Goal: Task Accomplishment & Management: Use online tool/utility

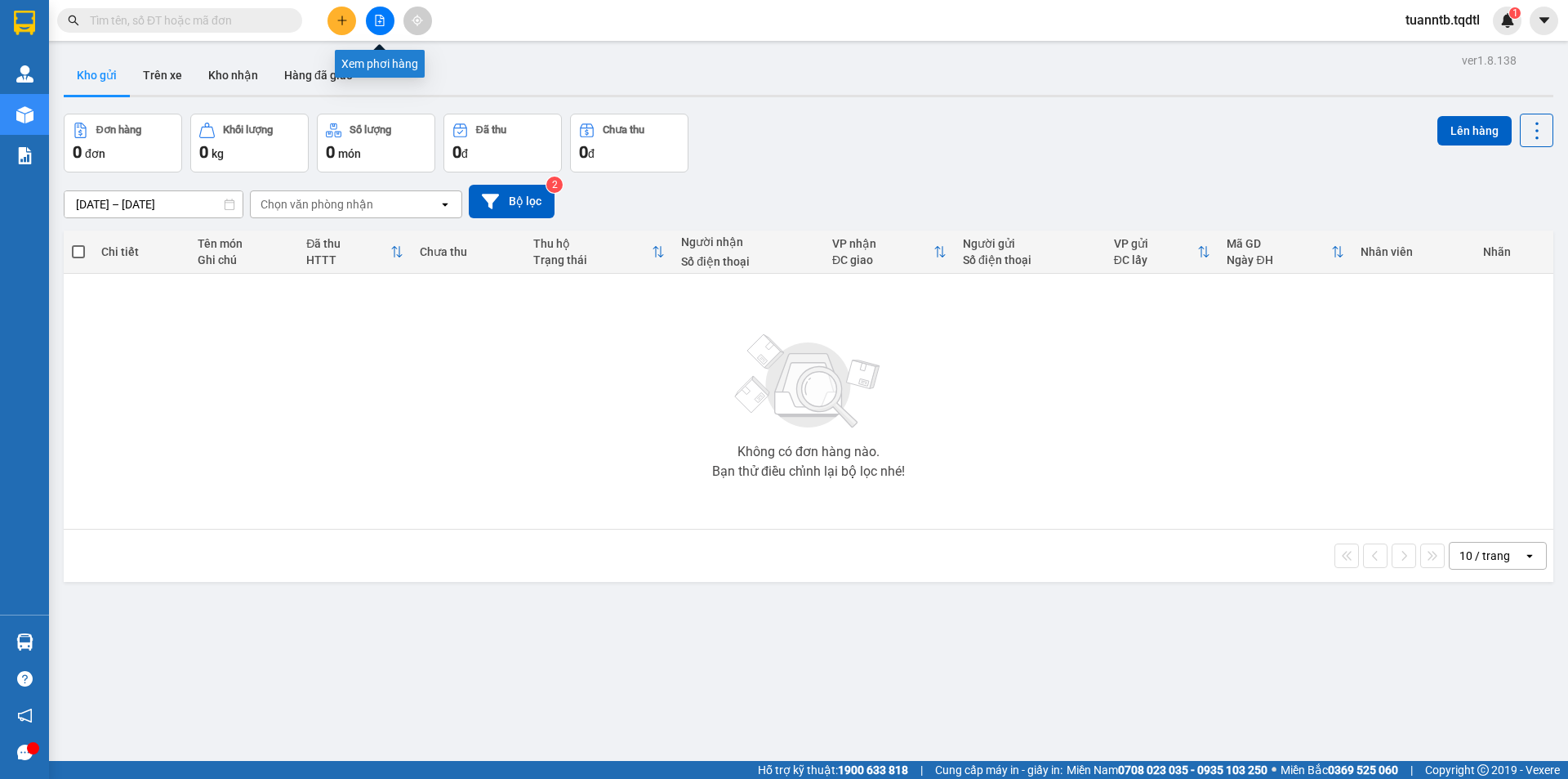
click at [380, 21] on icon "file-add" at bounding box center [380, 20] width 12 height 12
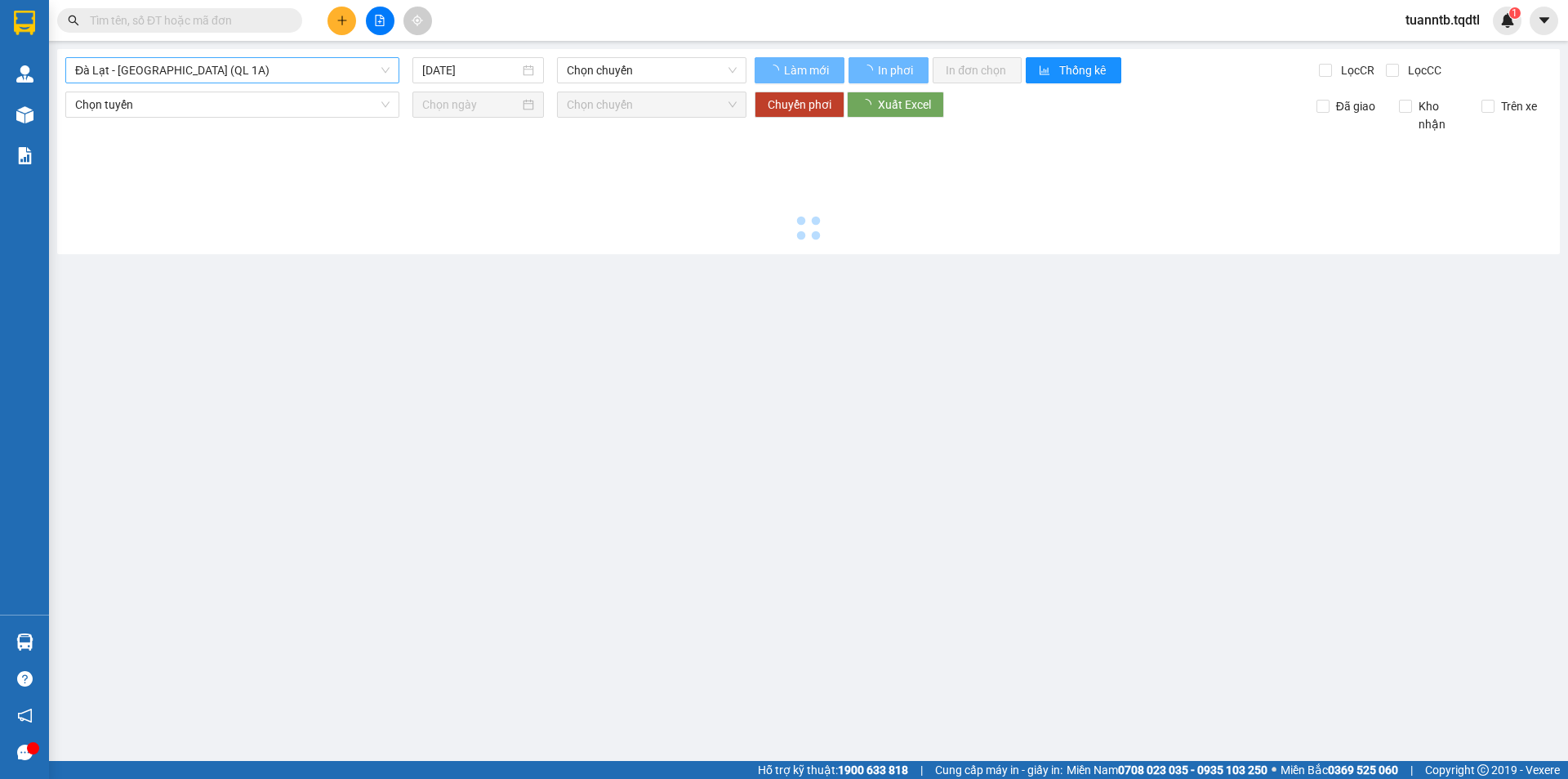
click at [277, 65] on span "Đà Lạt - Sài Gòn (QL 1A)" at bounding box center [233, 70] width 315 height 24
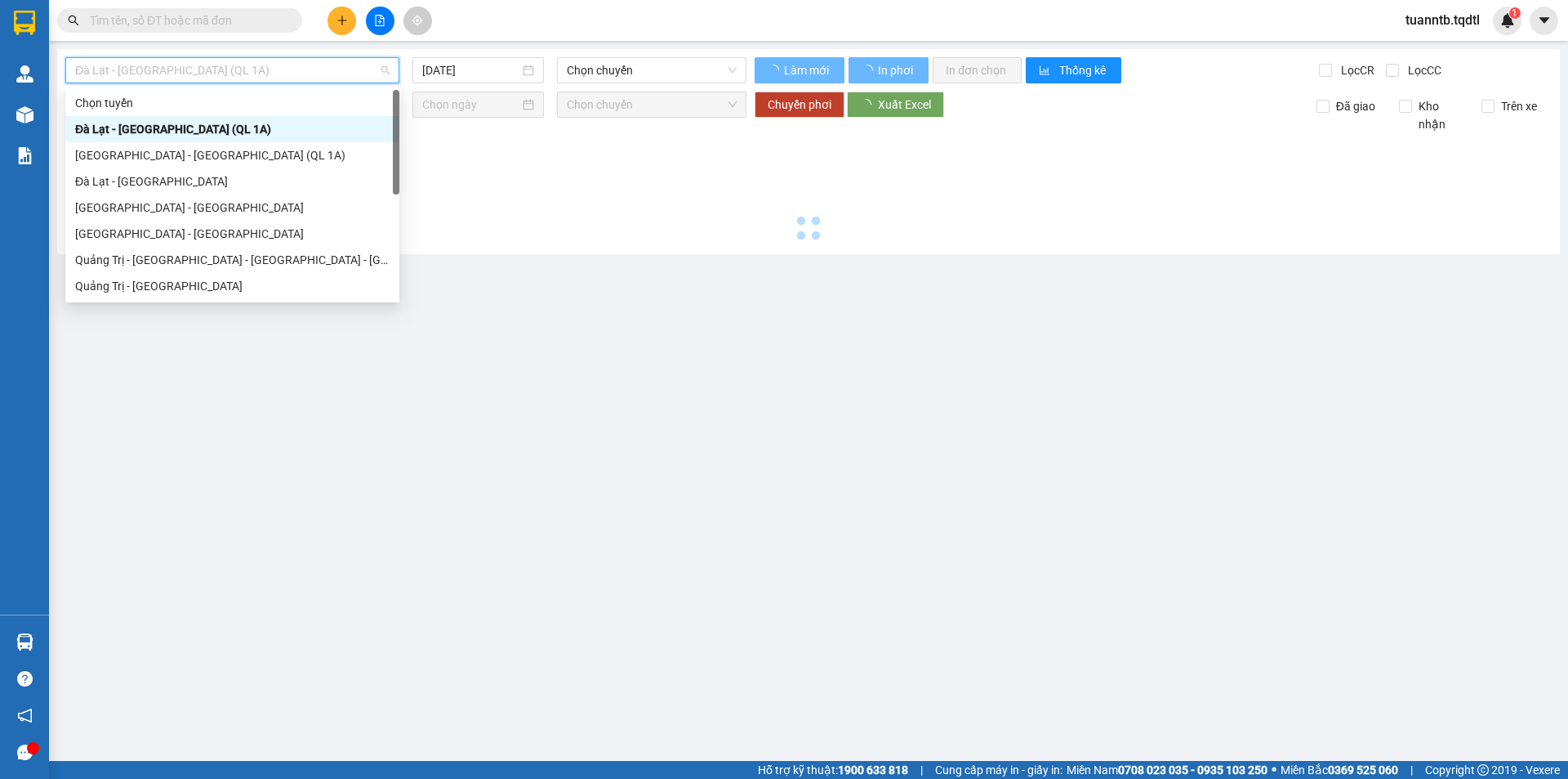
type input "15/08/2025"
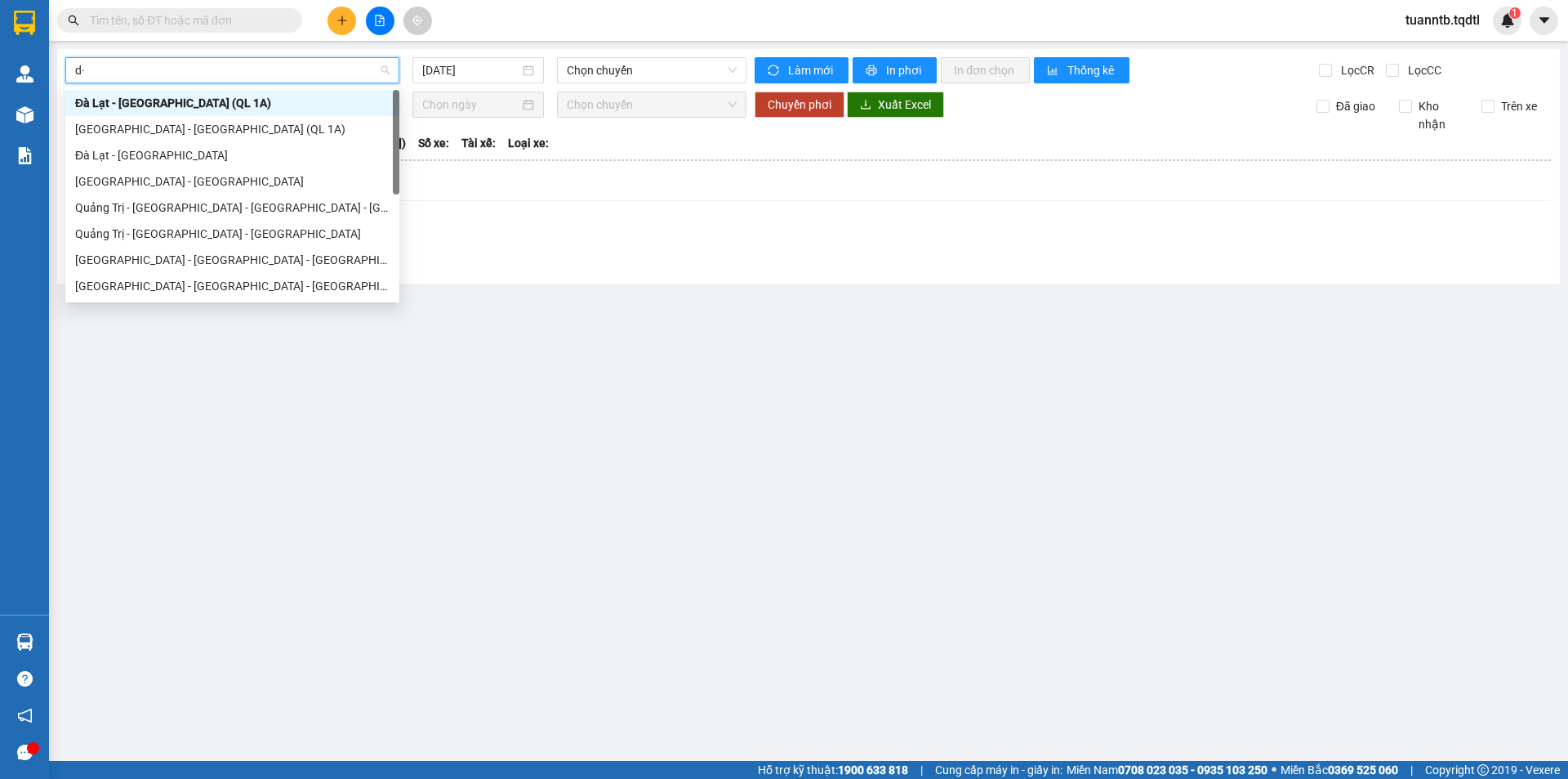
type input "d"
type input "qua"
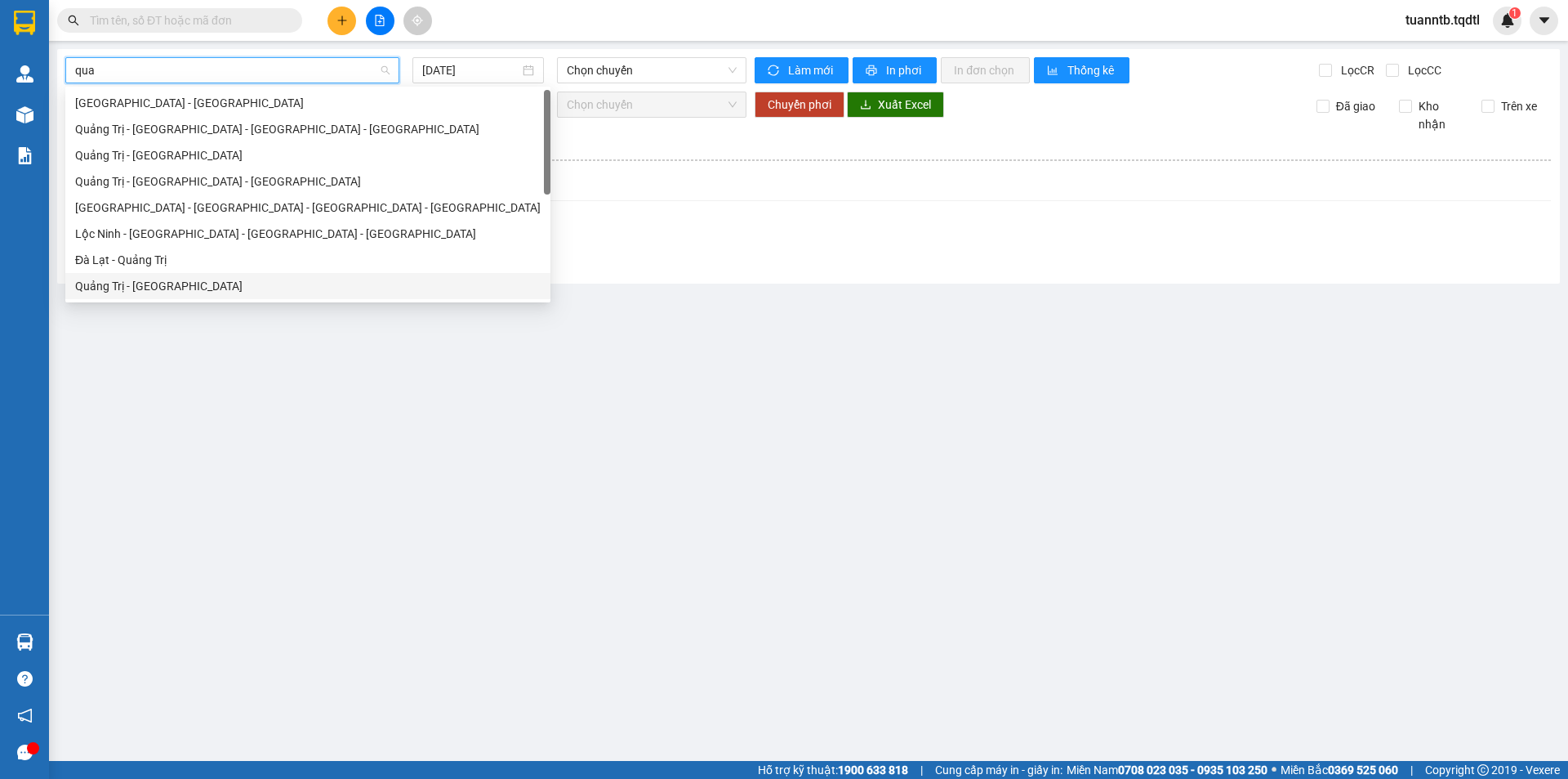
click at [123, 285] on div "Quảng Trị - Đà Lạt" at bounding box center [308, 286] width 466 height 18
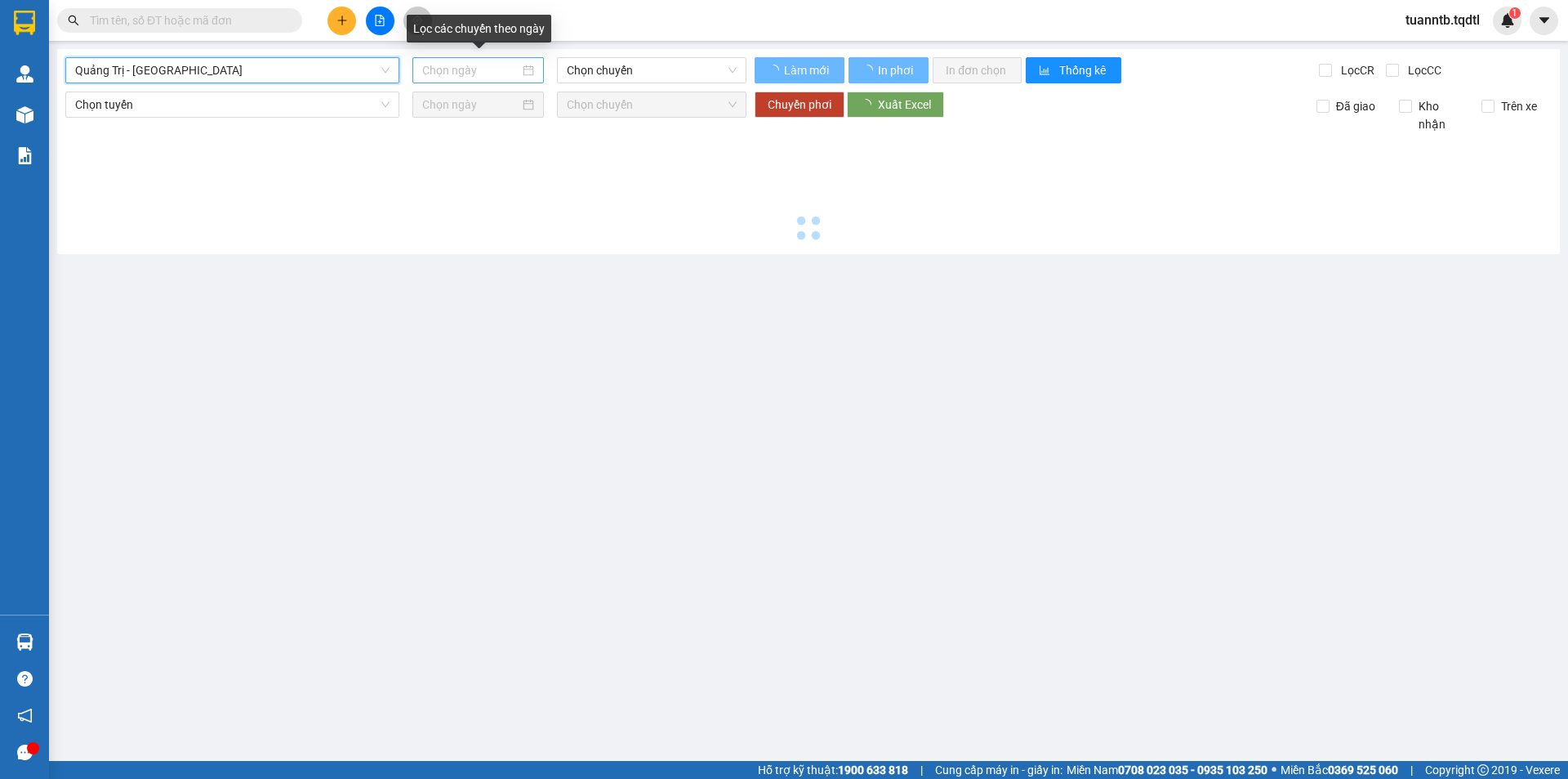
click at [441, 71] on input at bounding box center [471, 70] width 97 height 18
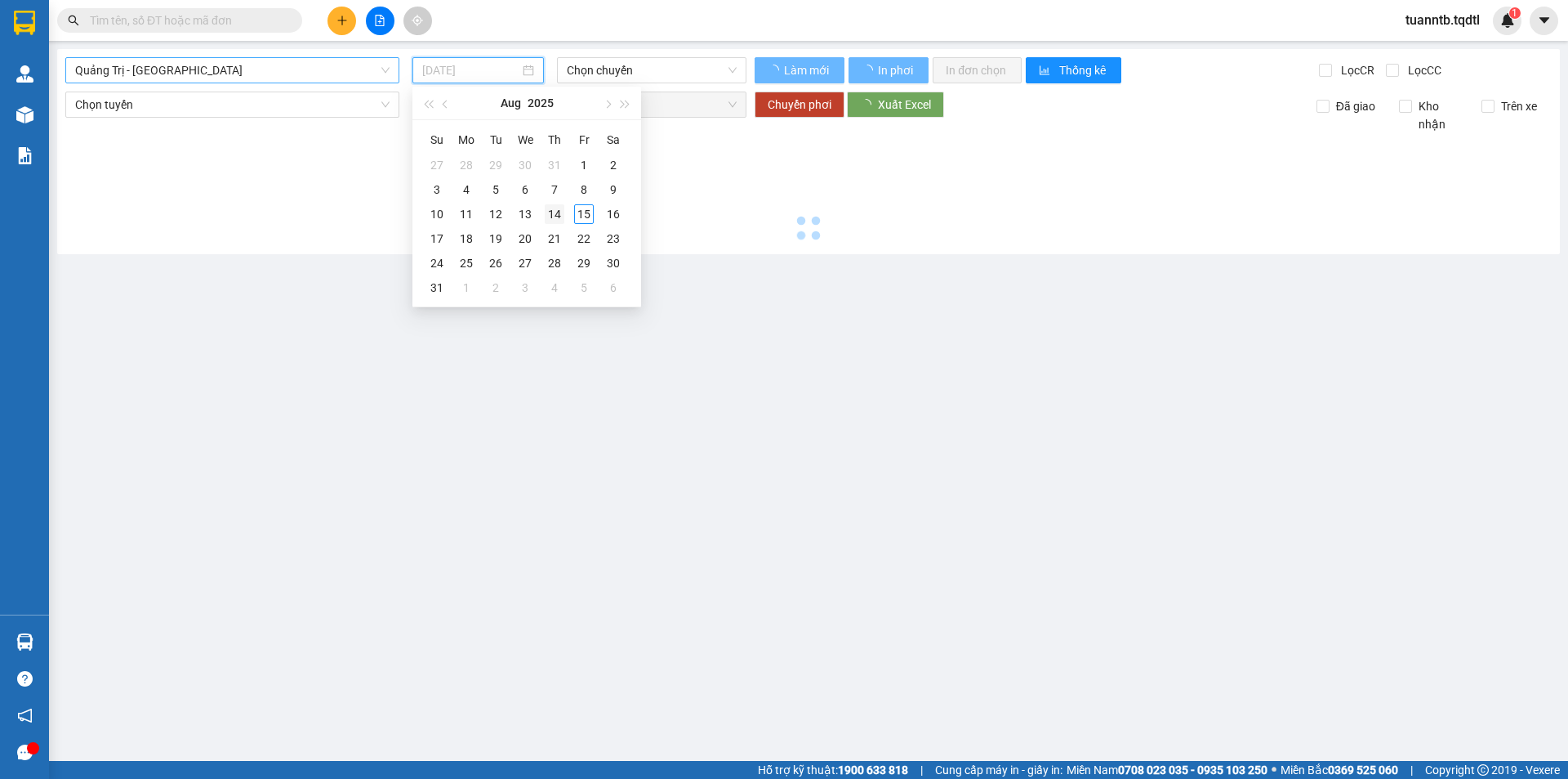
type input "14/08/2025"
click at [558, 212] on div "14" at bounding box center [555, 214] width 19 height 19
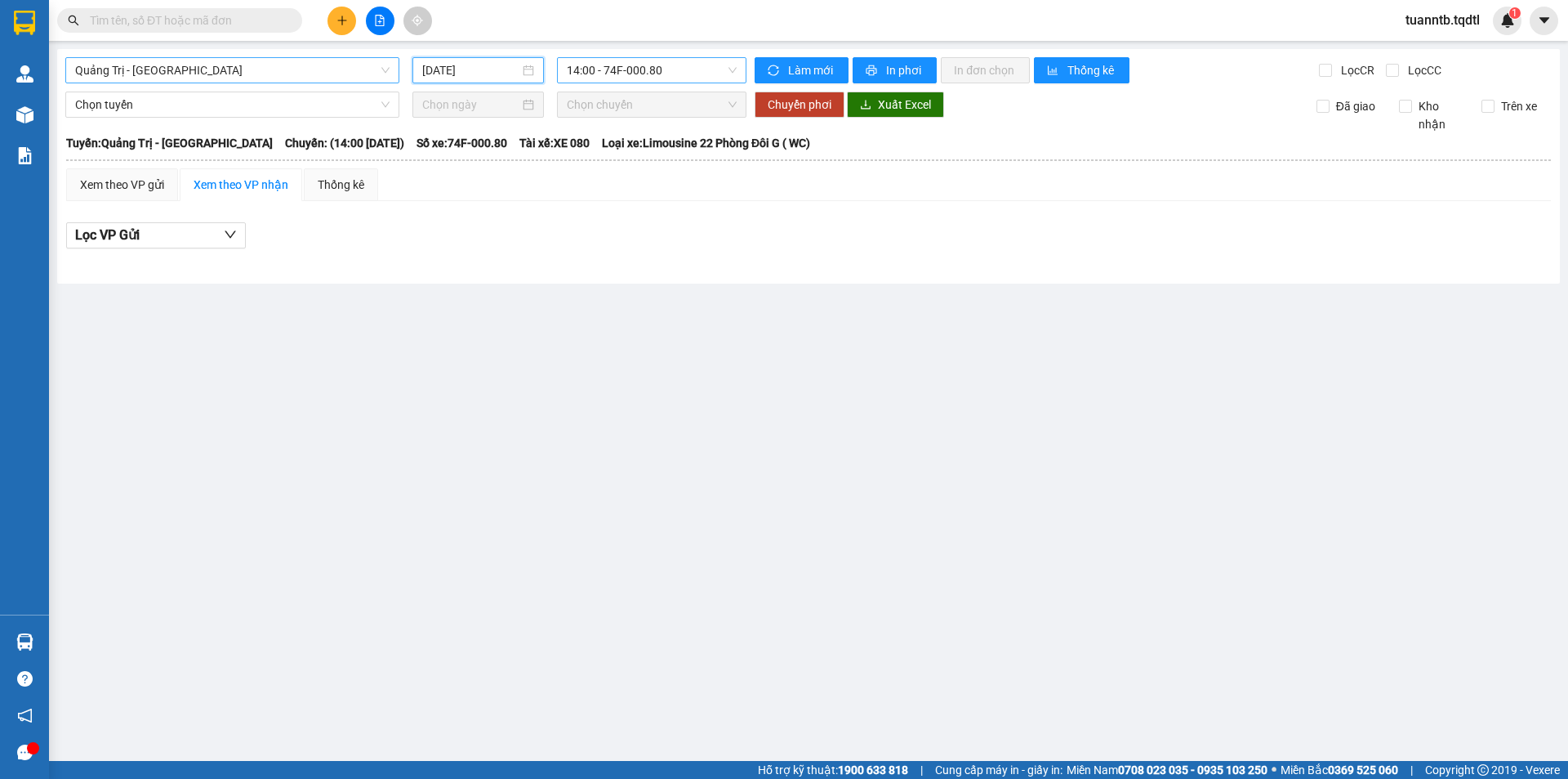
click at [609, 72] on span "14:00 - 74F-000.80" at bounding box center [651, 70] width 170 height 24
click at [506, 67] on input "15/08/2025" at bounding box center [471, 70] width 97 height 18
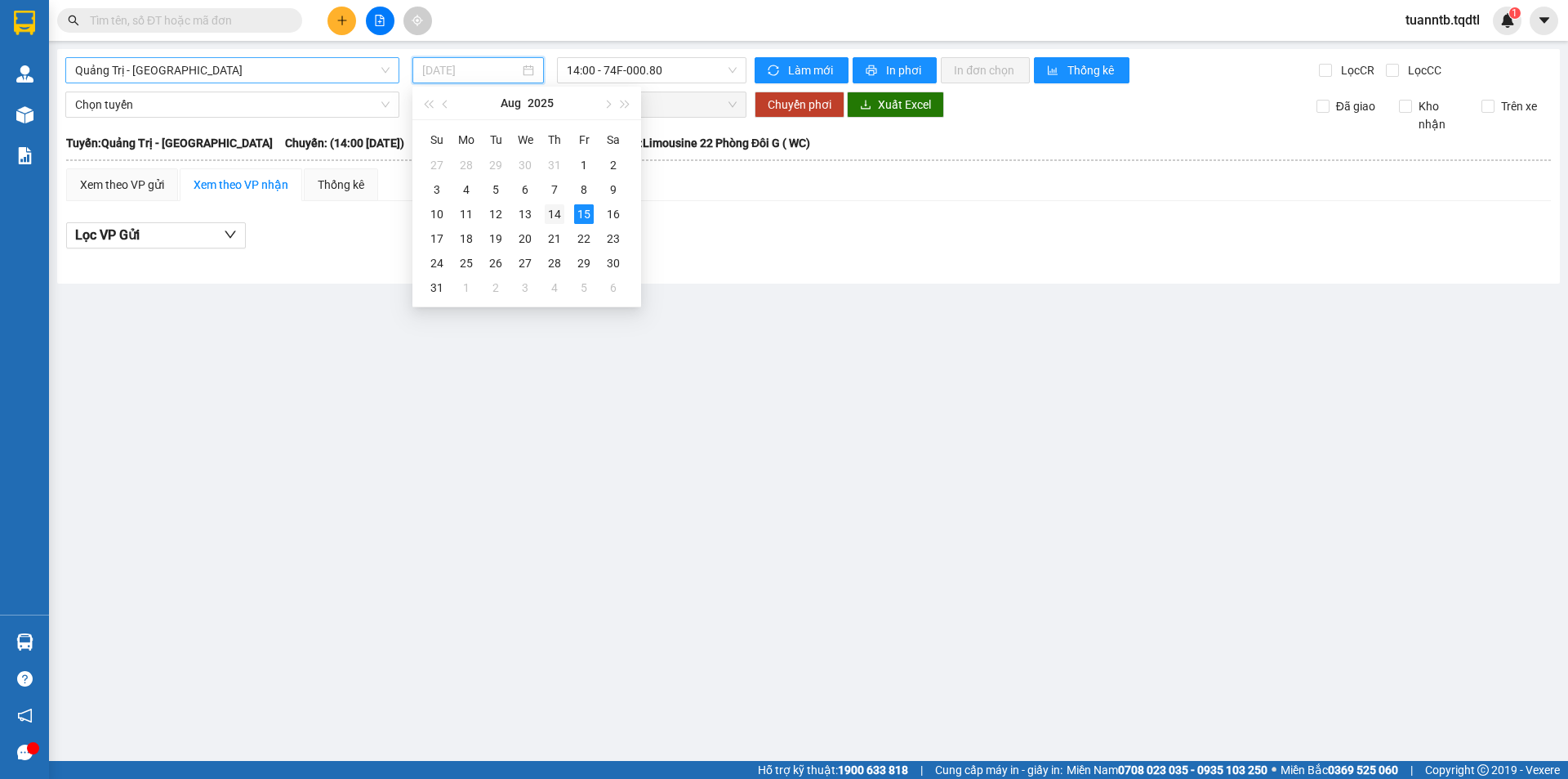
click at [559, 215] on div "14" at bounding box center [555, 214] width 19 height 19
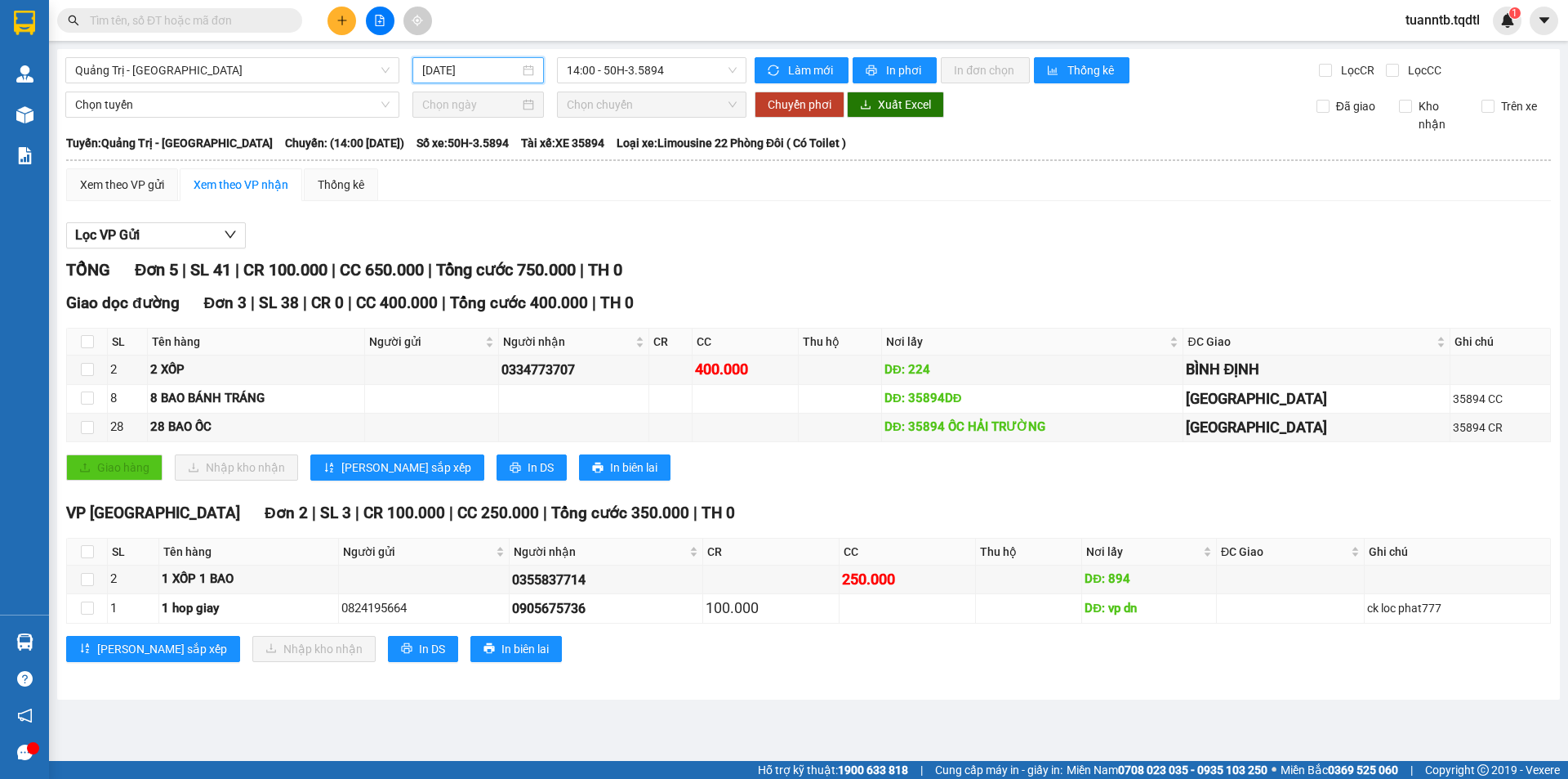
click at [187, 47] on main "Quảng Trị - Đà Lạt 14/08/2025 14:00 - 50H-3.5894 Làm mới In phơi In đơn chọn Th…" at bounding box center [784, 380] width 1568 height 761
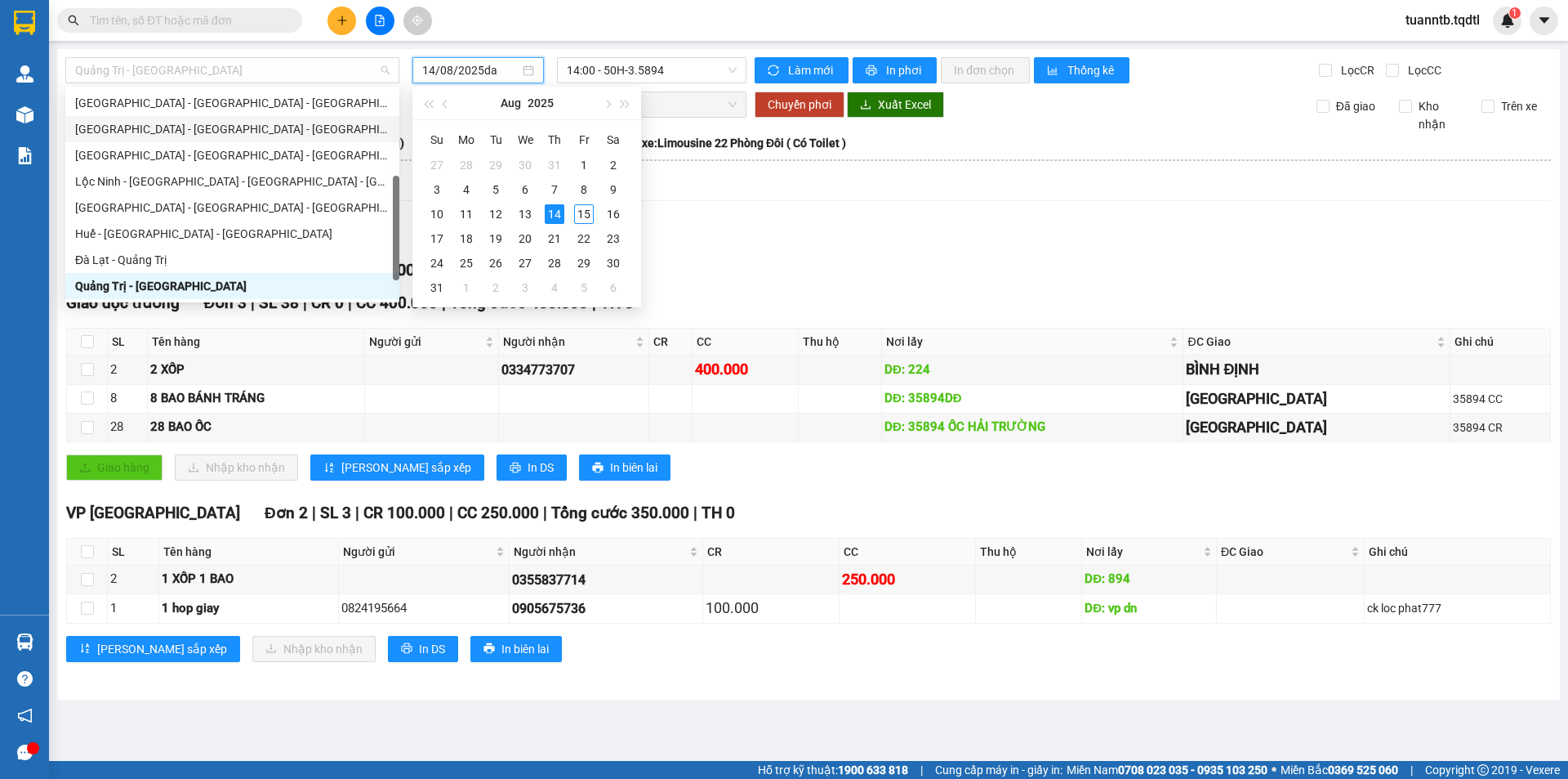
type input "14/08/2025da"
click at [134, 123] on div "Đà Nẵng - Nha Trang - Đà Lạt" at bounding box center [233, 128] width 315 height 18
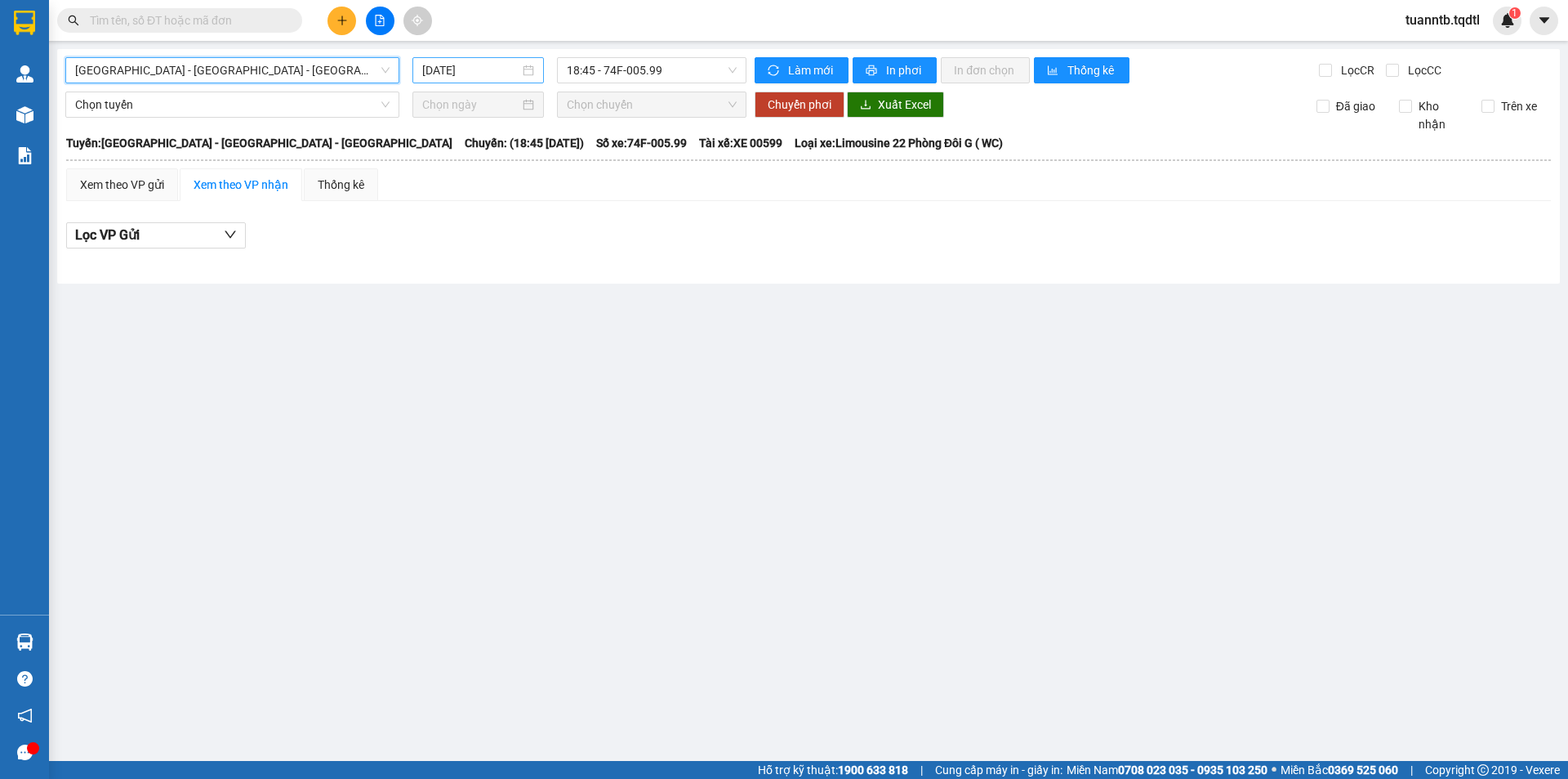
click at [478, 69] on input "15/08/2025" at bounding box center [471, 70] width 97 height 18
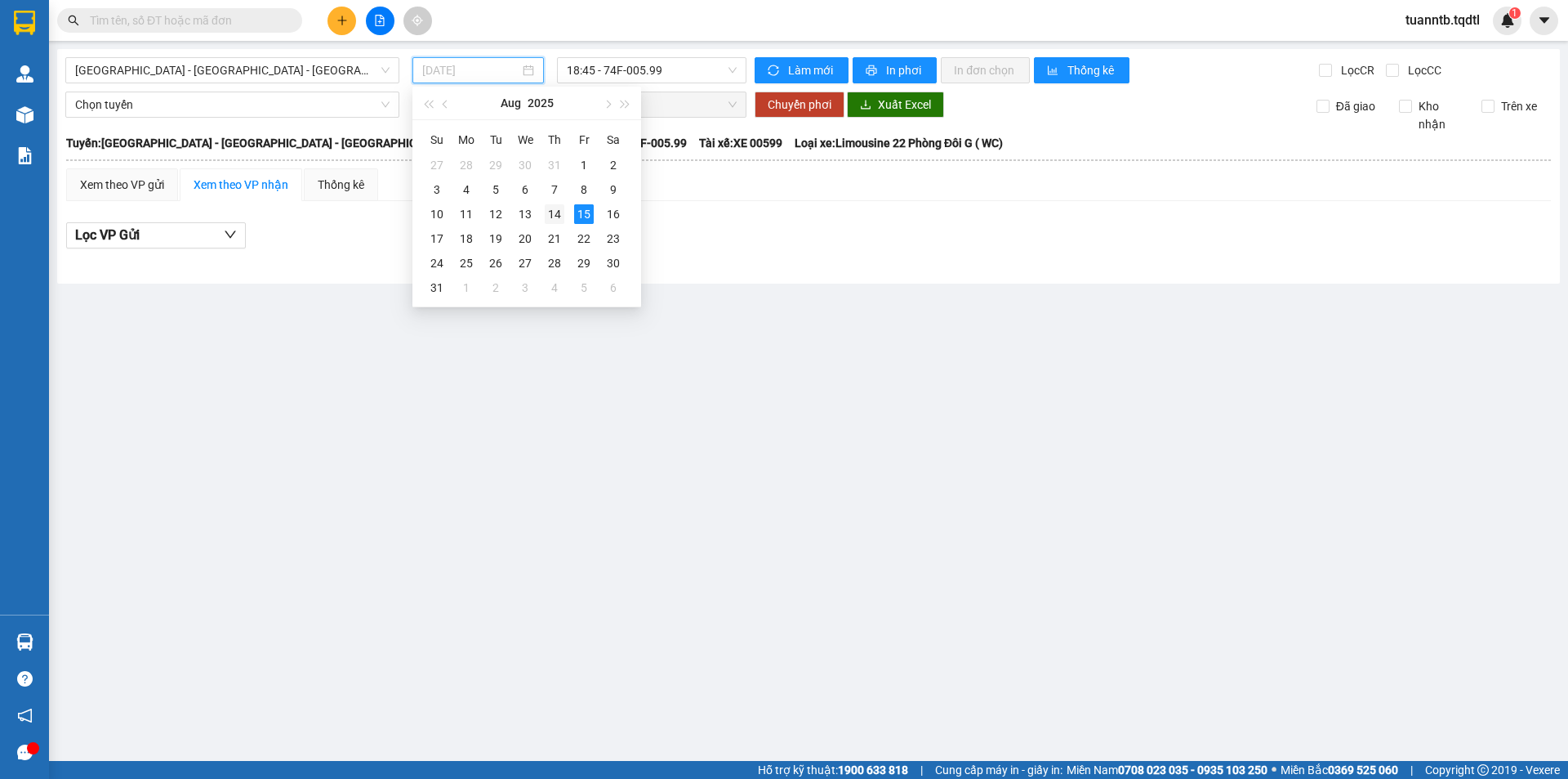
click at [556, 217] on div "14" at bounding box center [555, 214] width 19 height 19
type input "14/08/2025"
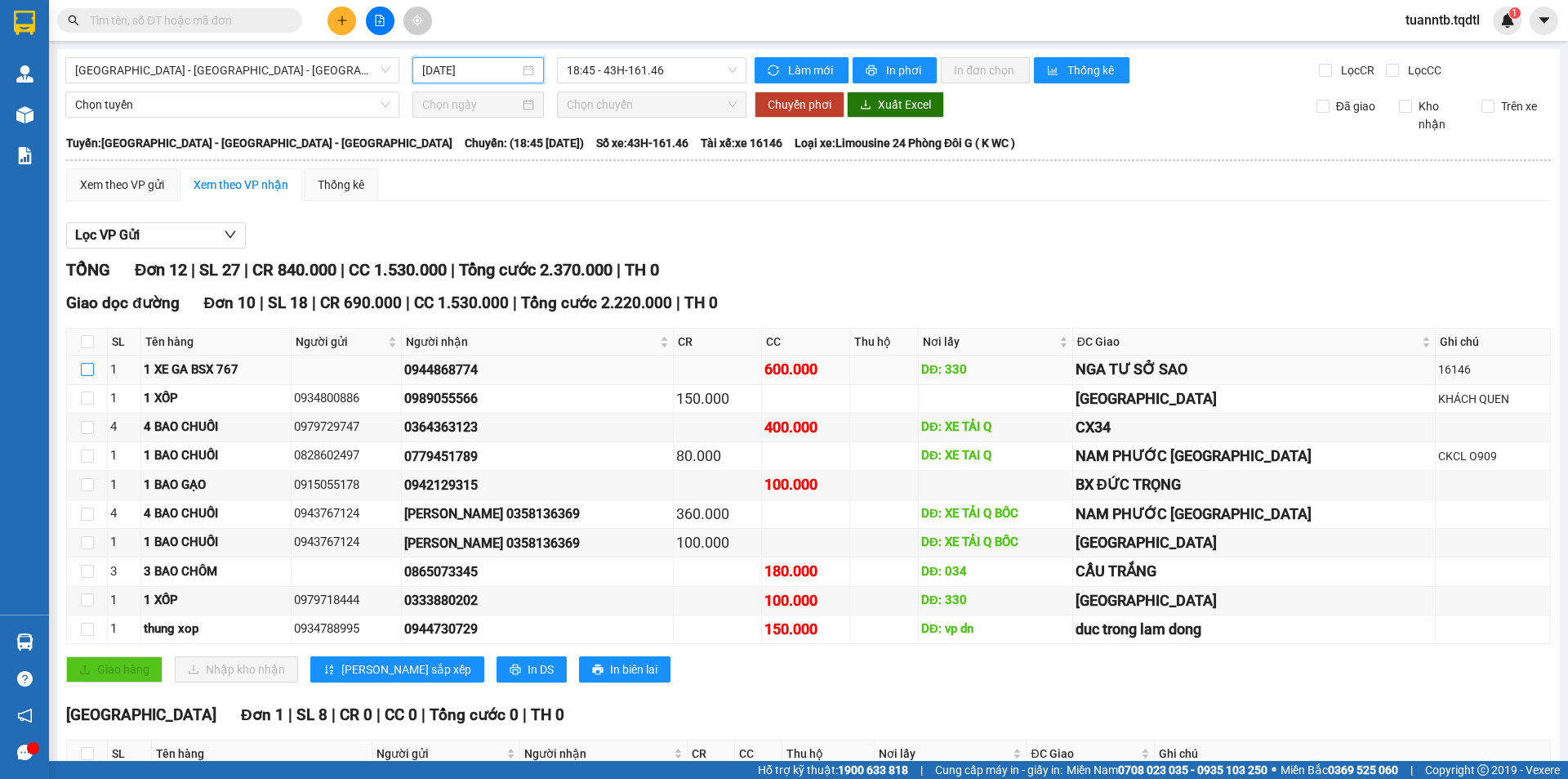
click at [92, 370] on input "checkbox" at bounding box center [88, 370] width 14 height 14
checkbox input "true"
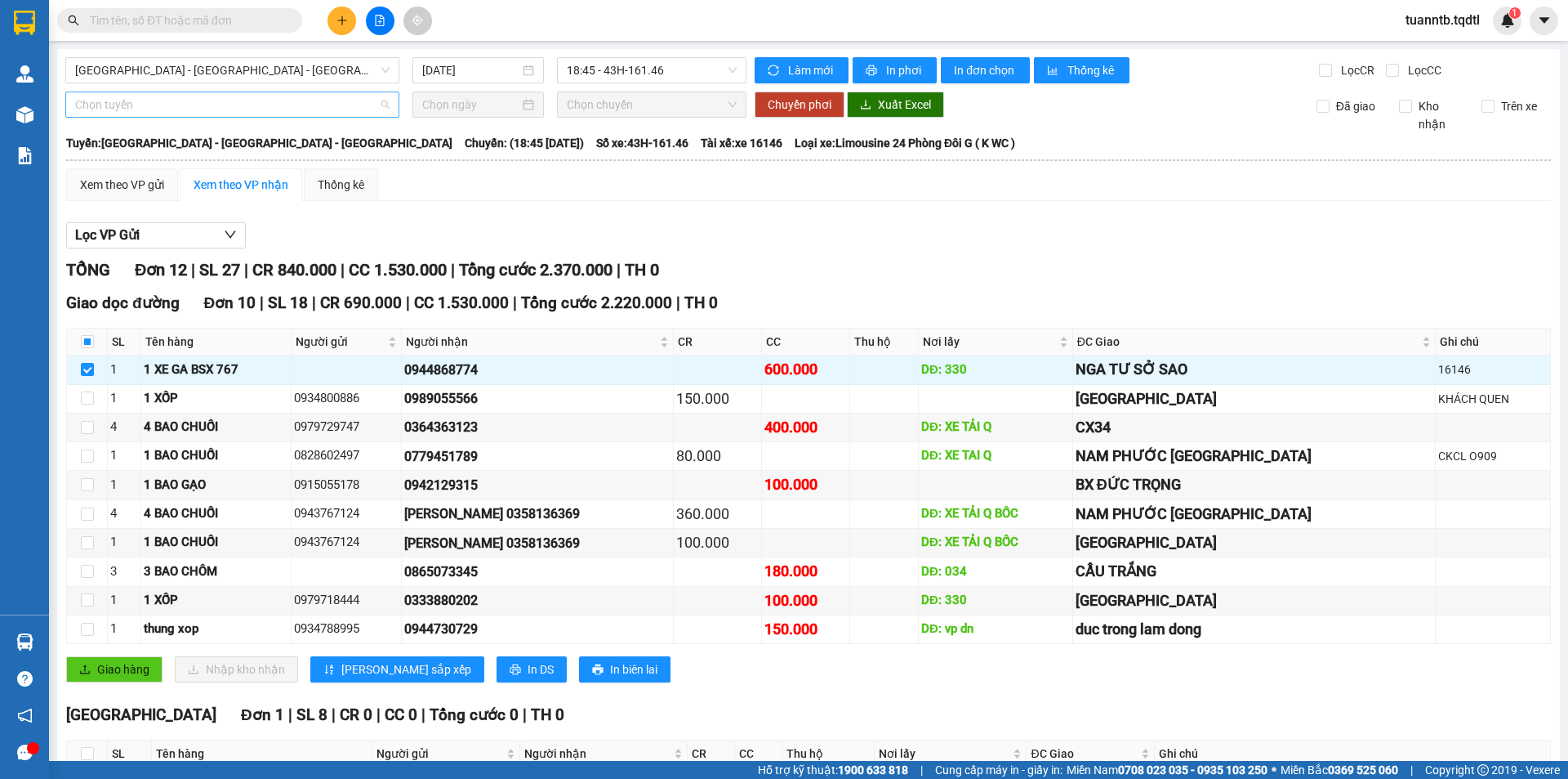
click at [96, 111] on span "Chọn tuyến" at bounding box center [233, 104] width 315 height 24
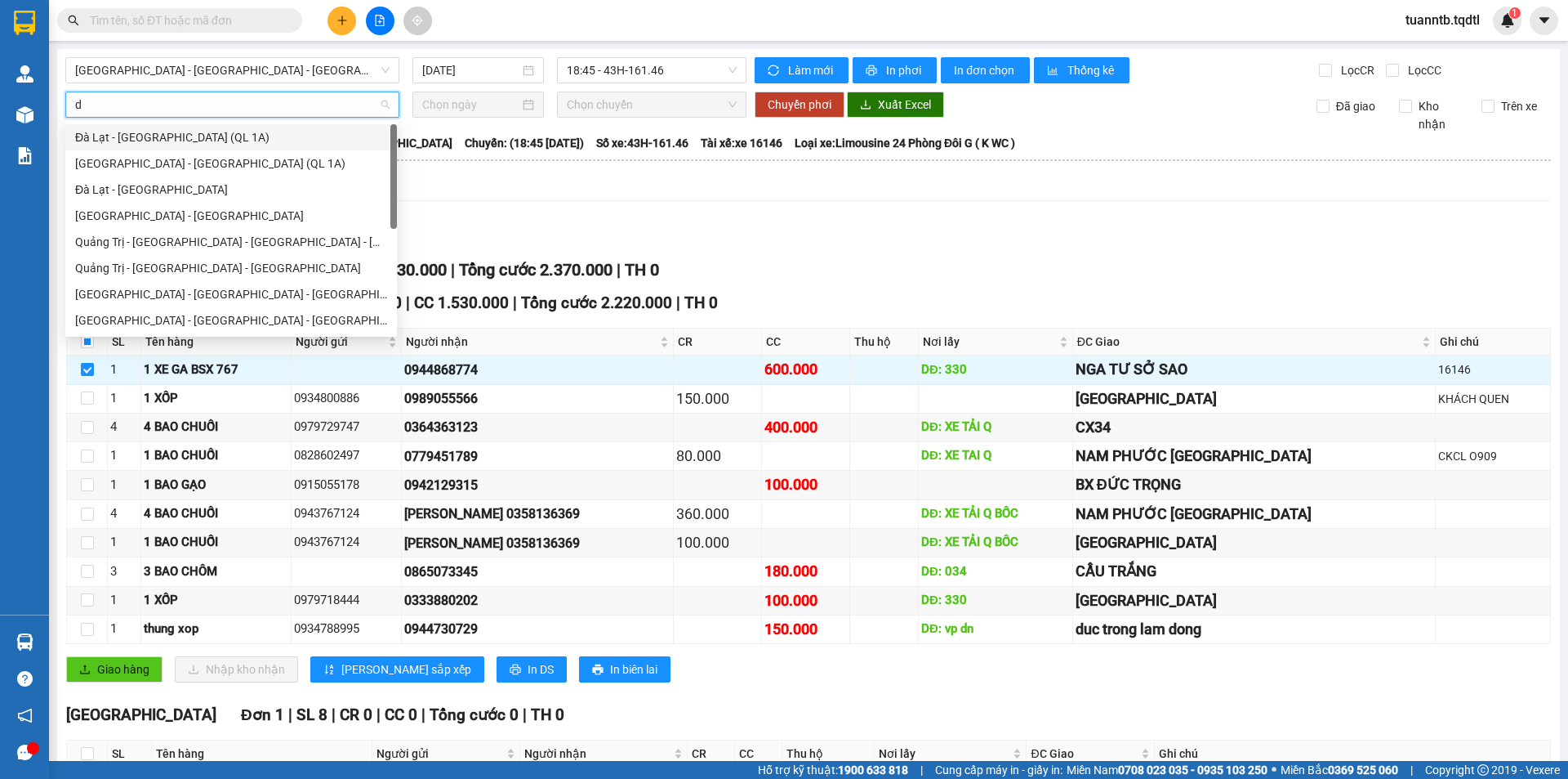
type input "da"
click at [210, 191] on div "Đà Lạt - Sài Gòn" at bounding box center [231, 189] width 312 height 18
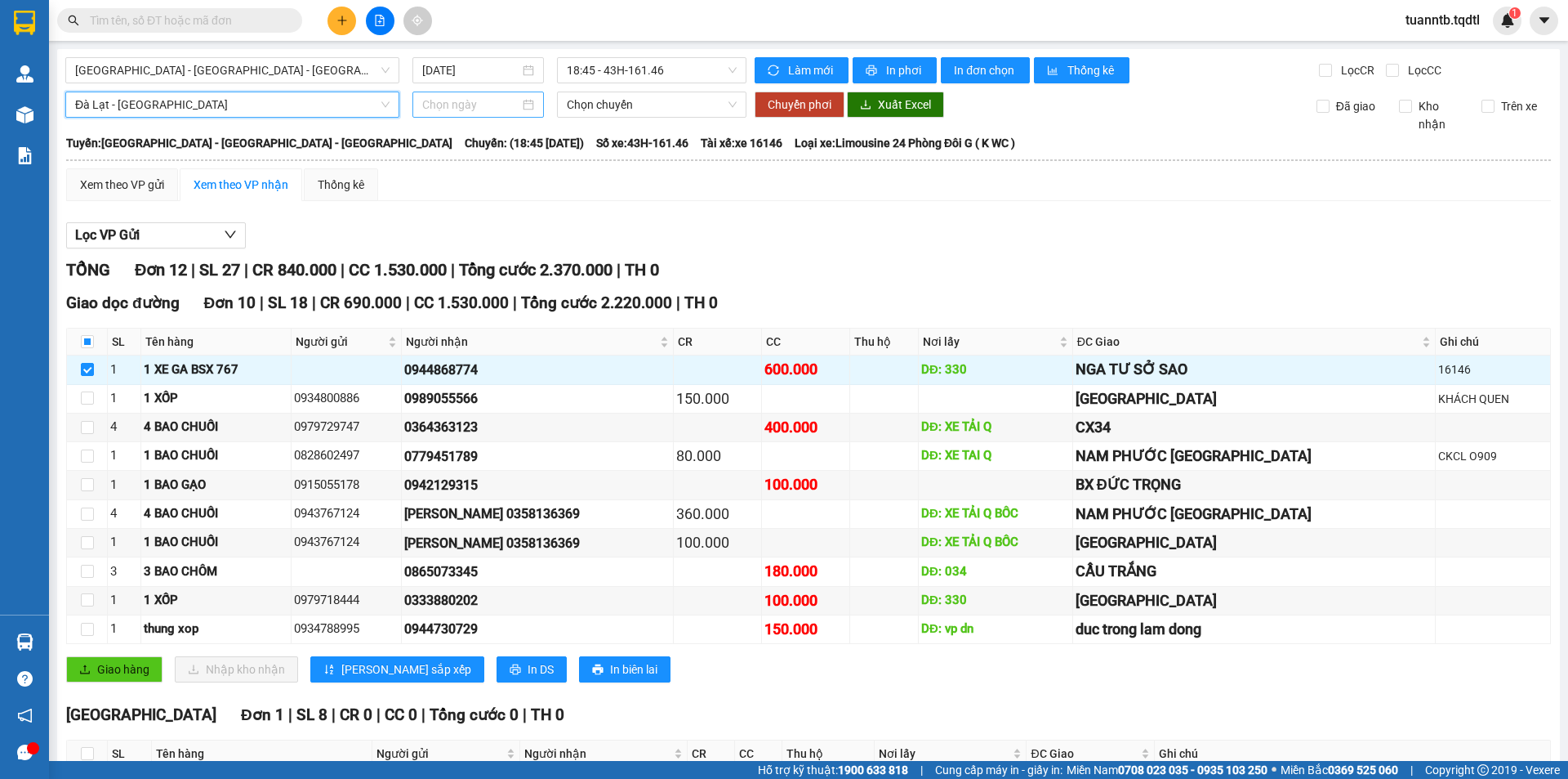
click at [451, 104] on input at bounding box center [471, 104] width 97 height 18
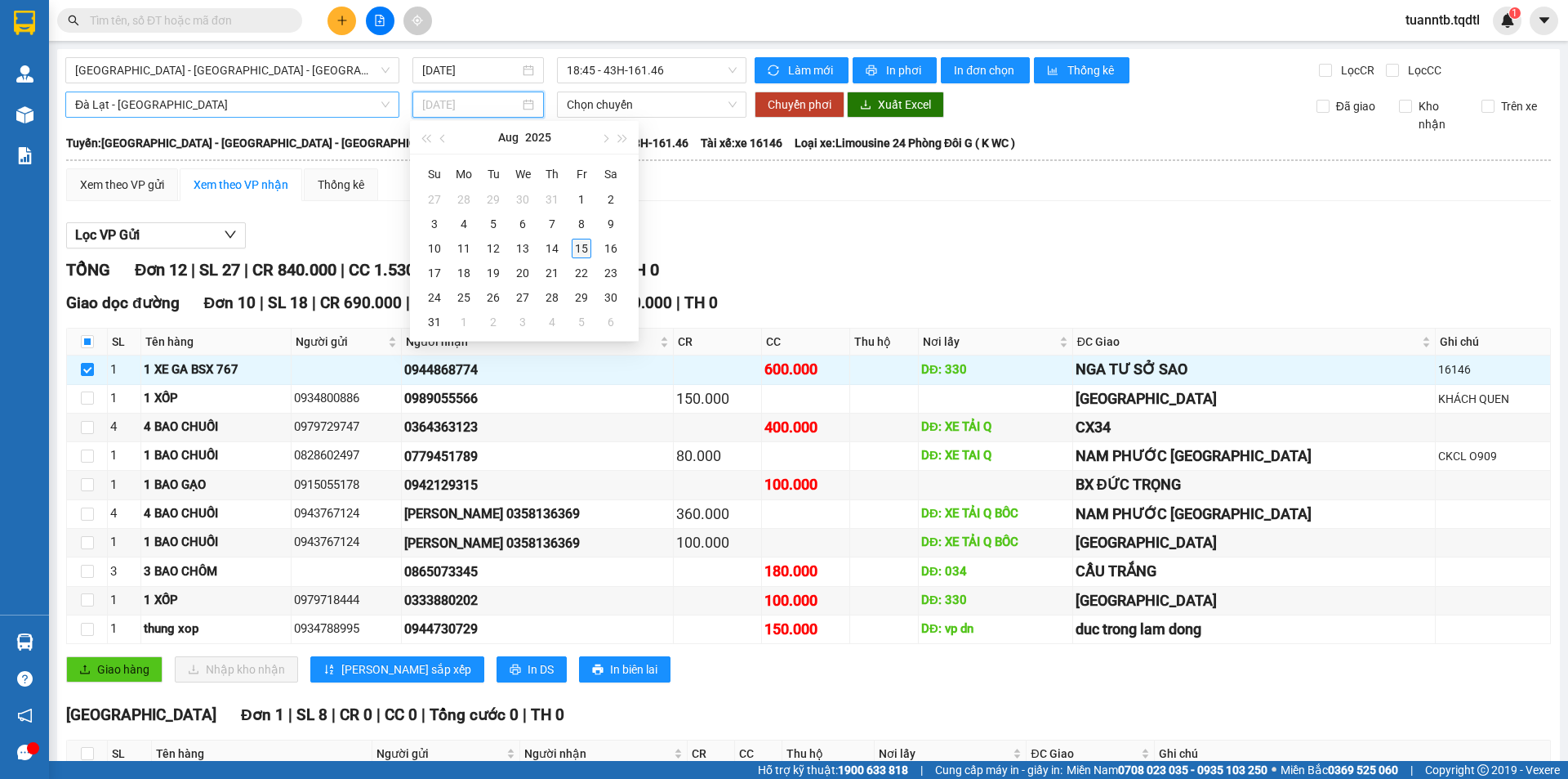
type input "15/08/2025"
click at [583, 247] on div "15" at bounding box center [582, 248] width 19 height 19
type input "15/08/2025"
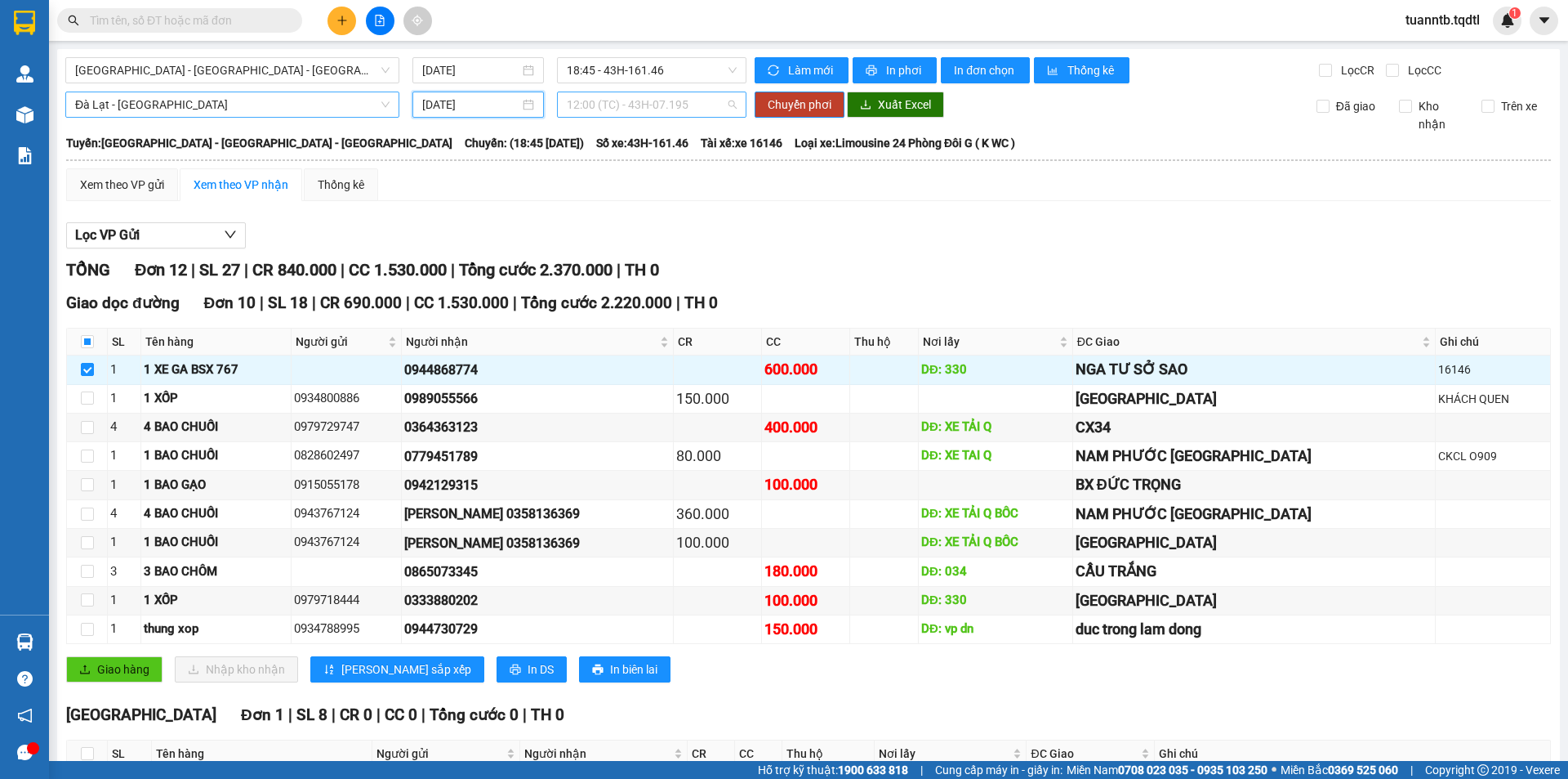
click at [679, 104] on span "12:00 (TC) - 43H-07.195" at bounding box center [651, 104] width 170 height 24
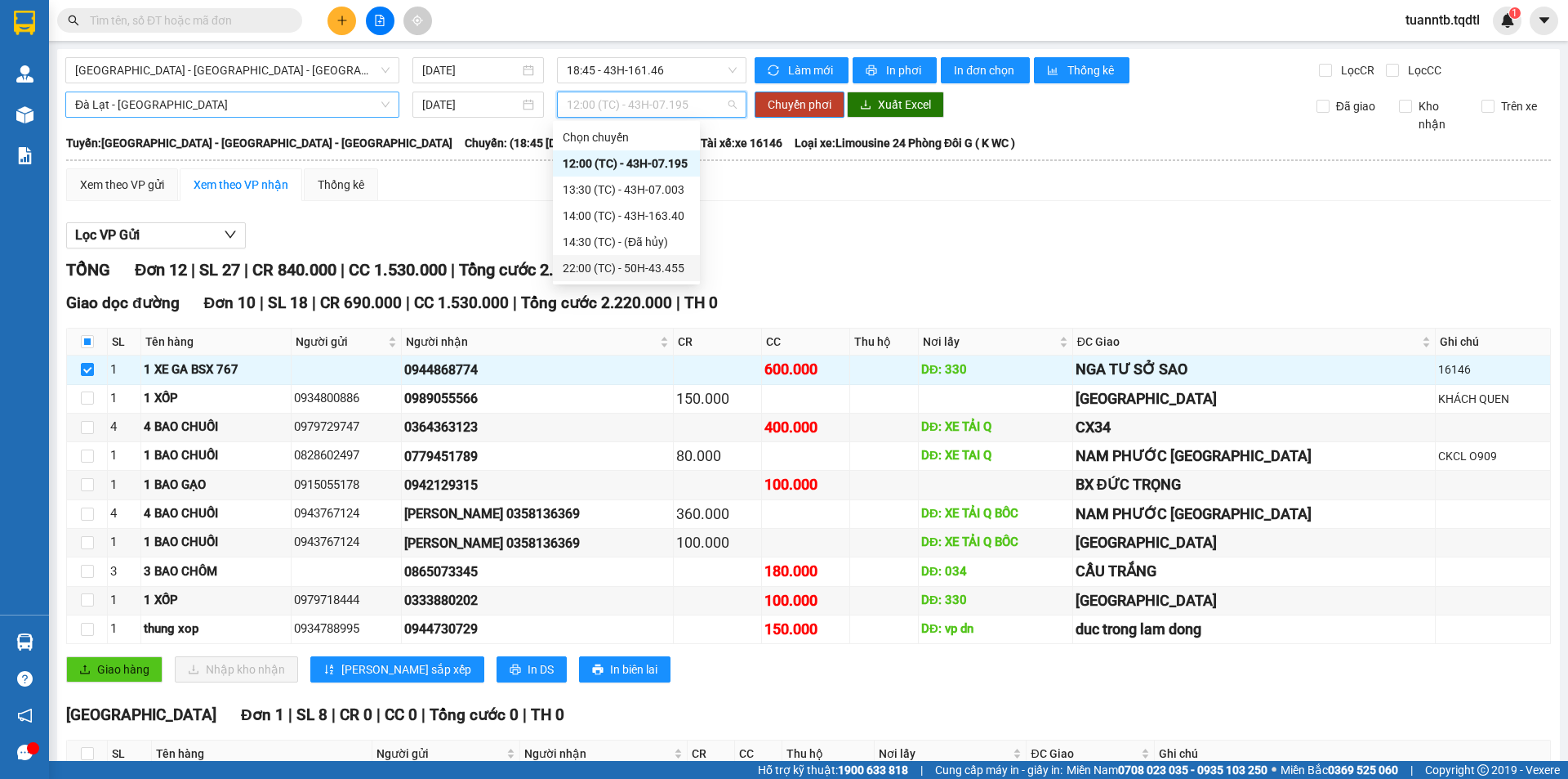
click at [678, 274] on div "22:00 (TC) - 50H-43.455" at bounding box center [626, 267] width 127 height 18
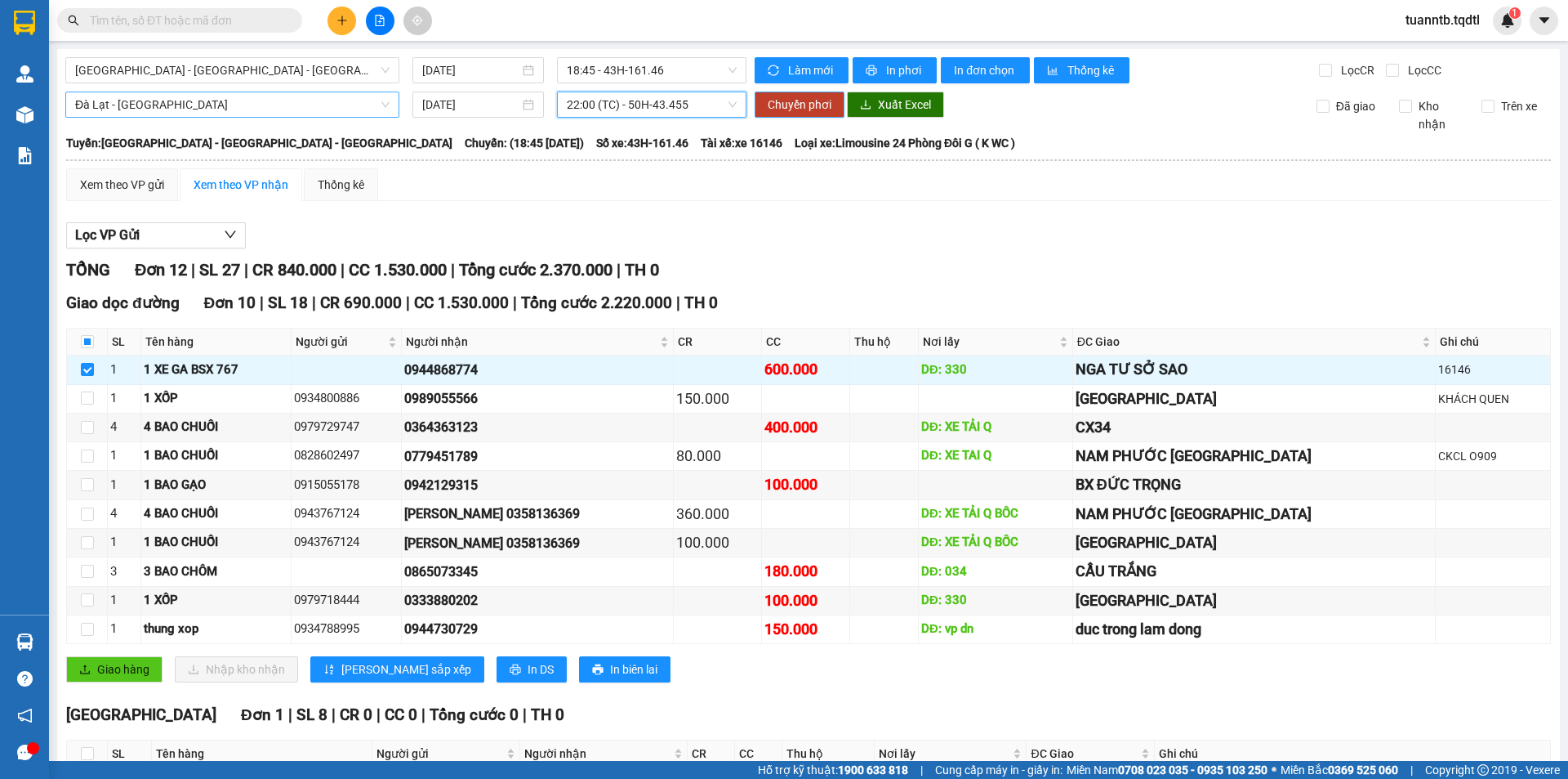
click at [807, 109] on span "Chuyển phơi" at bounding box center [800, 104] width 64 height 18
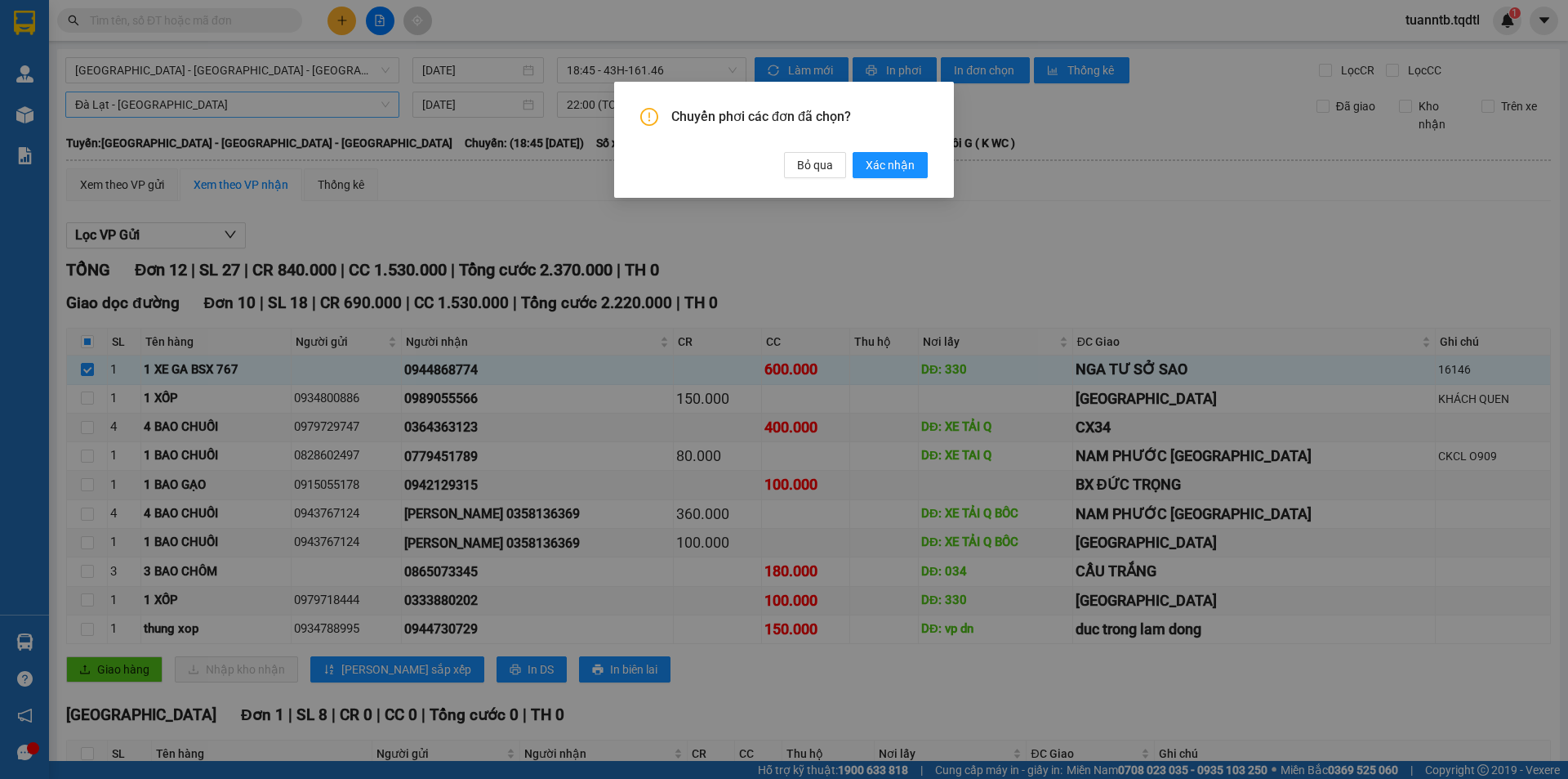
drag, startPoint x: 896, startPoint y: 164, endPoint x: 877, endPoint y: 184, distance: 27.6
click at [896, 164] on span "Xác nhận" at bounding box center [890, 165] width 49 height 18
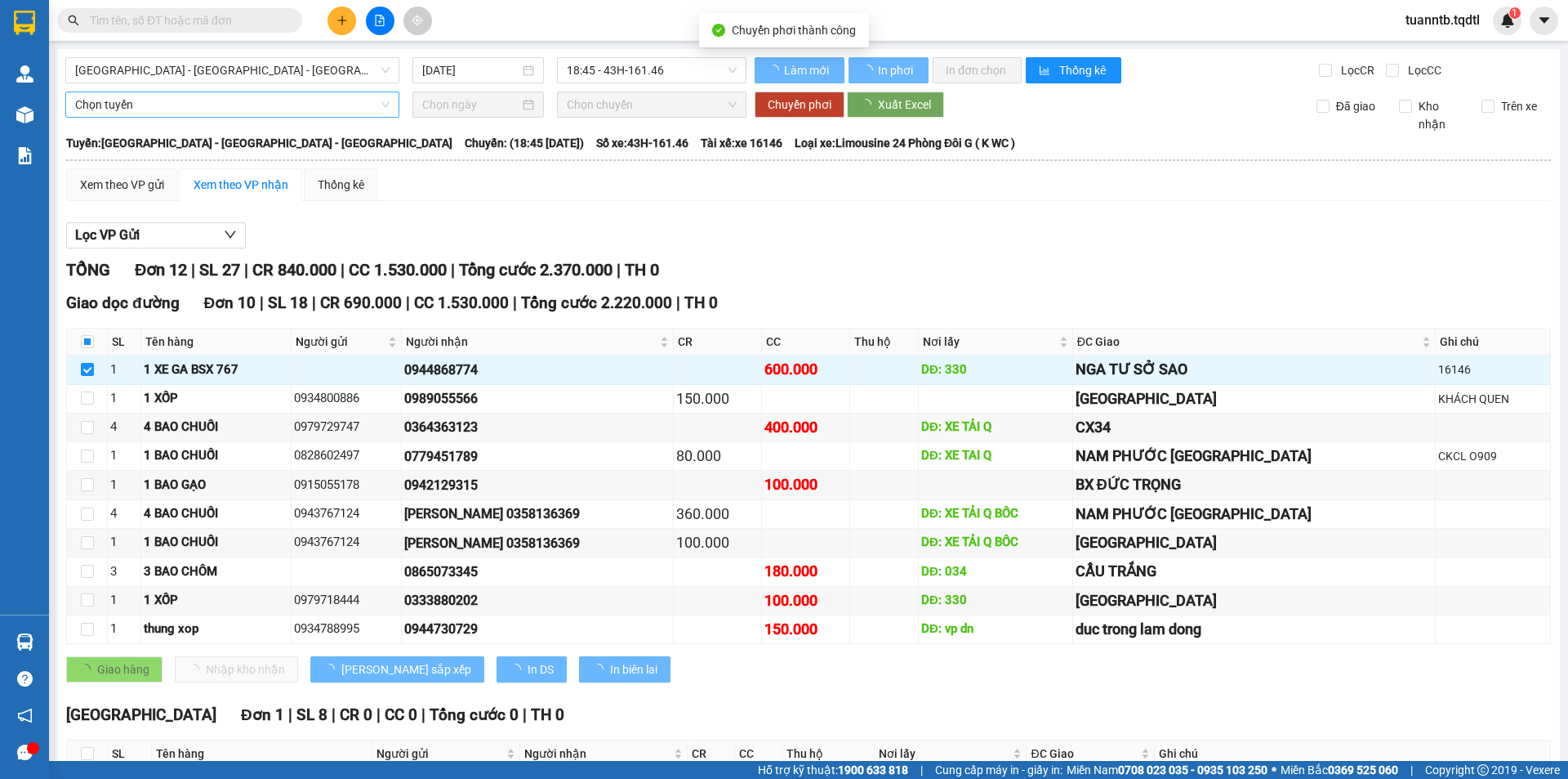
checkbox input "false"
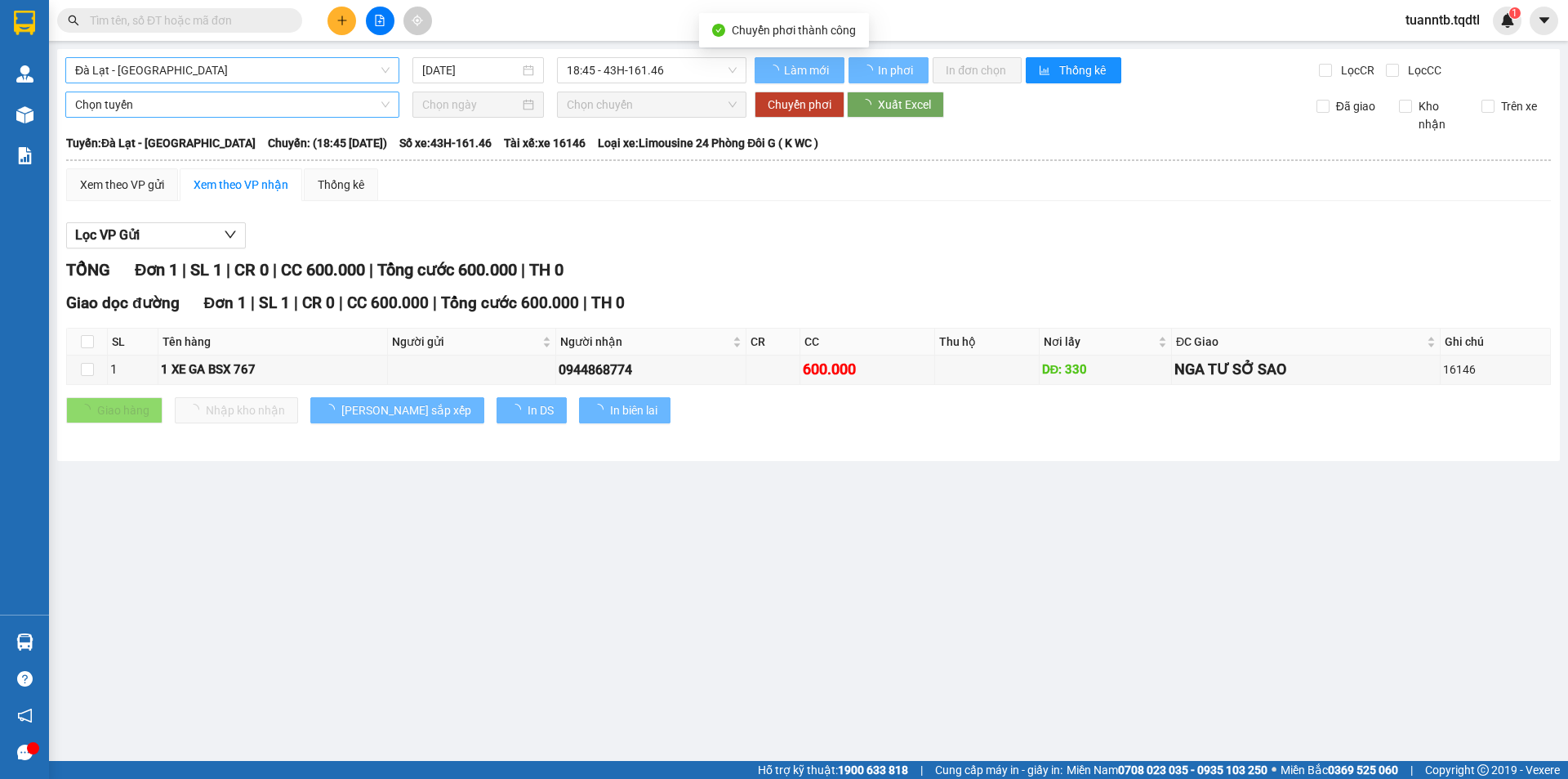
click at [130, 75] on span "Đà Lạt - Sài Gòn" at bounding box center [233, 70] width 315 height 24
type input "da"
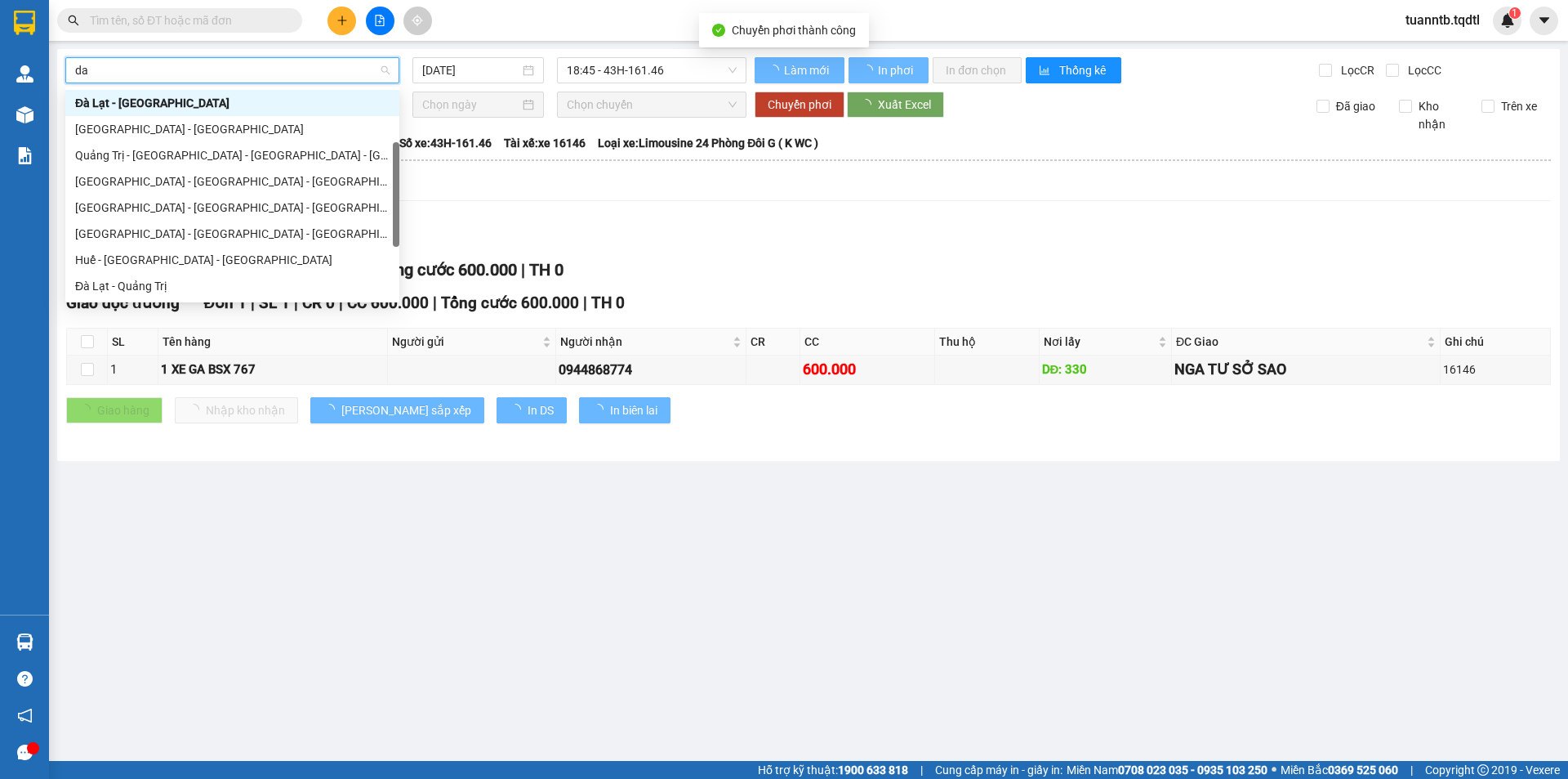
type input "15/08/2025"
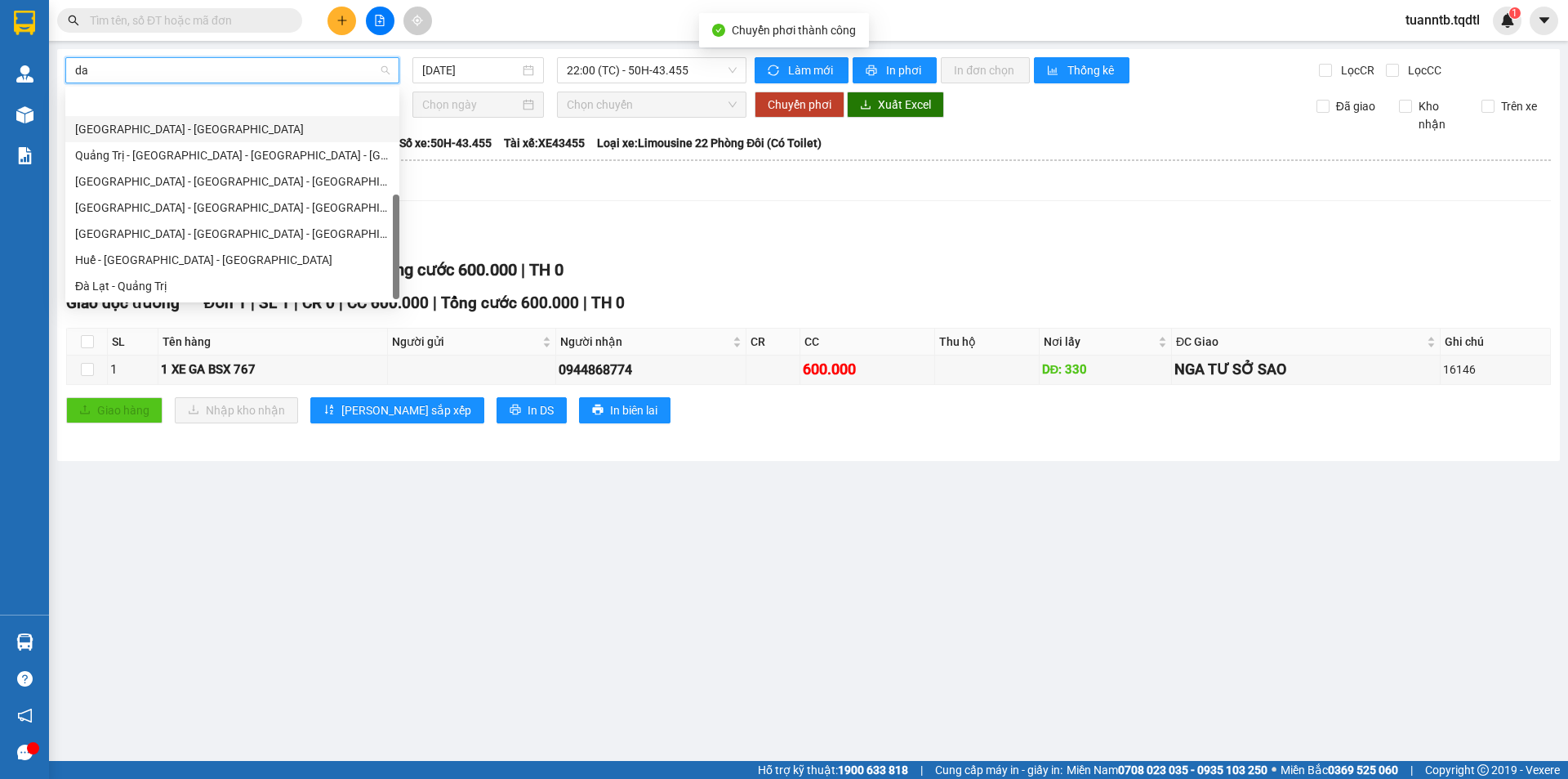
scroll to position [104, 0]
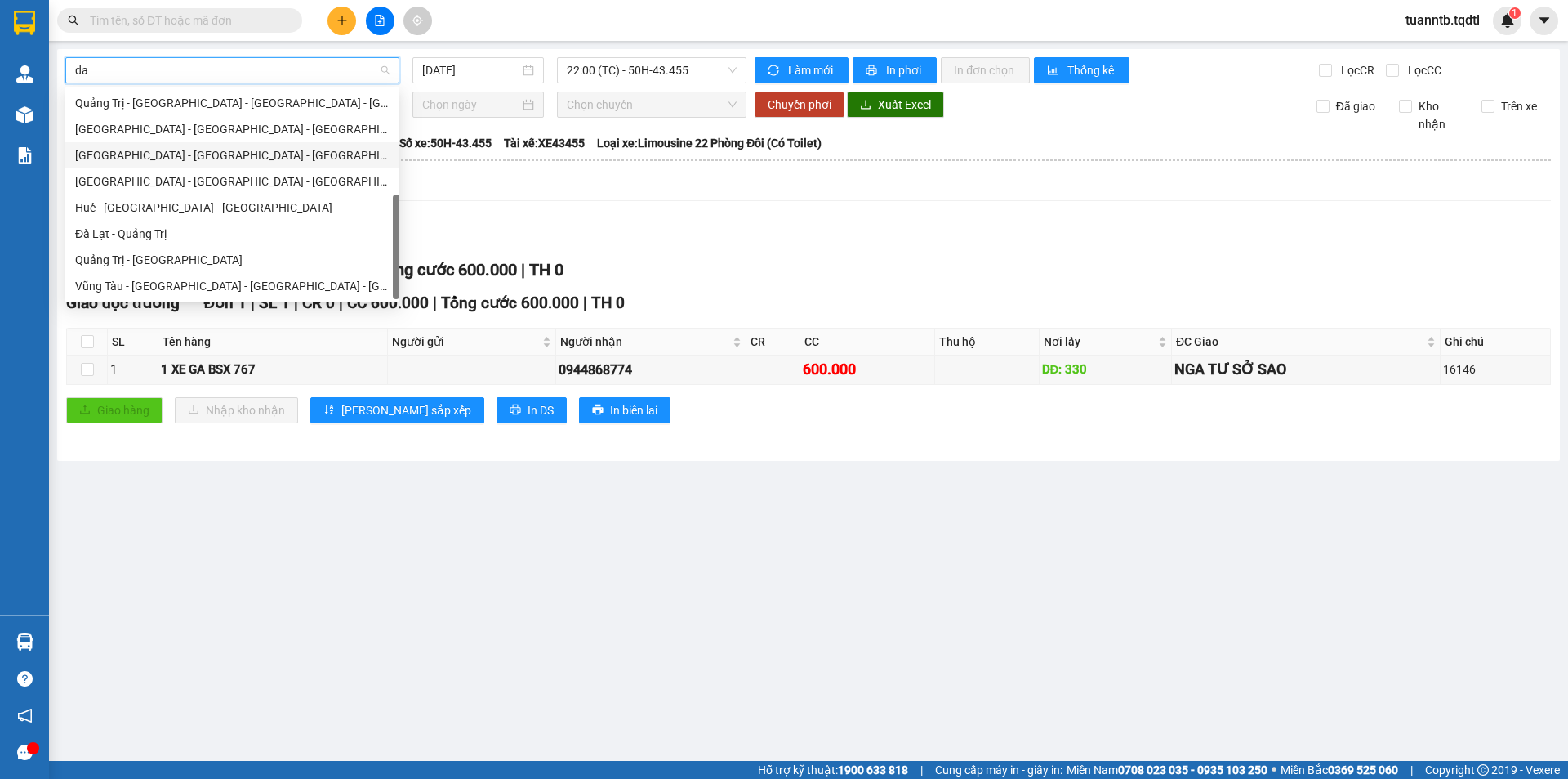
click at [148, 152] on div "Đà Nẵng - Nha Trang - Đà Lạt" at bounding box center [233, 155] width 315 height 18
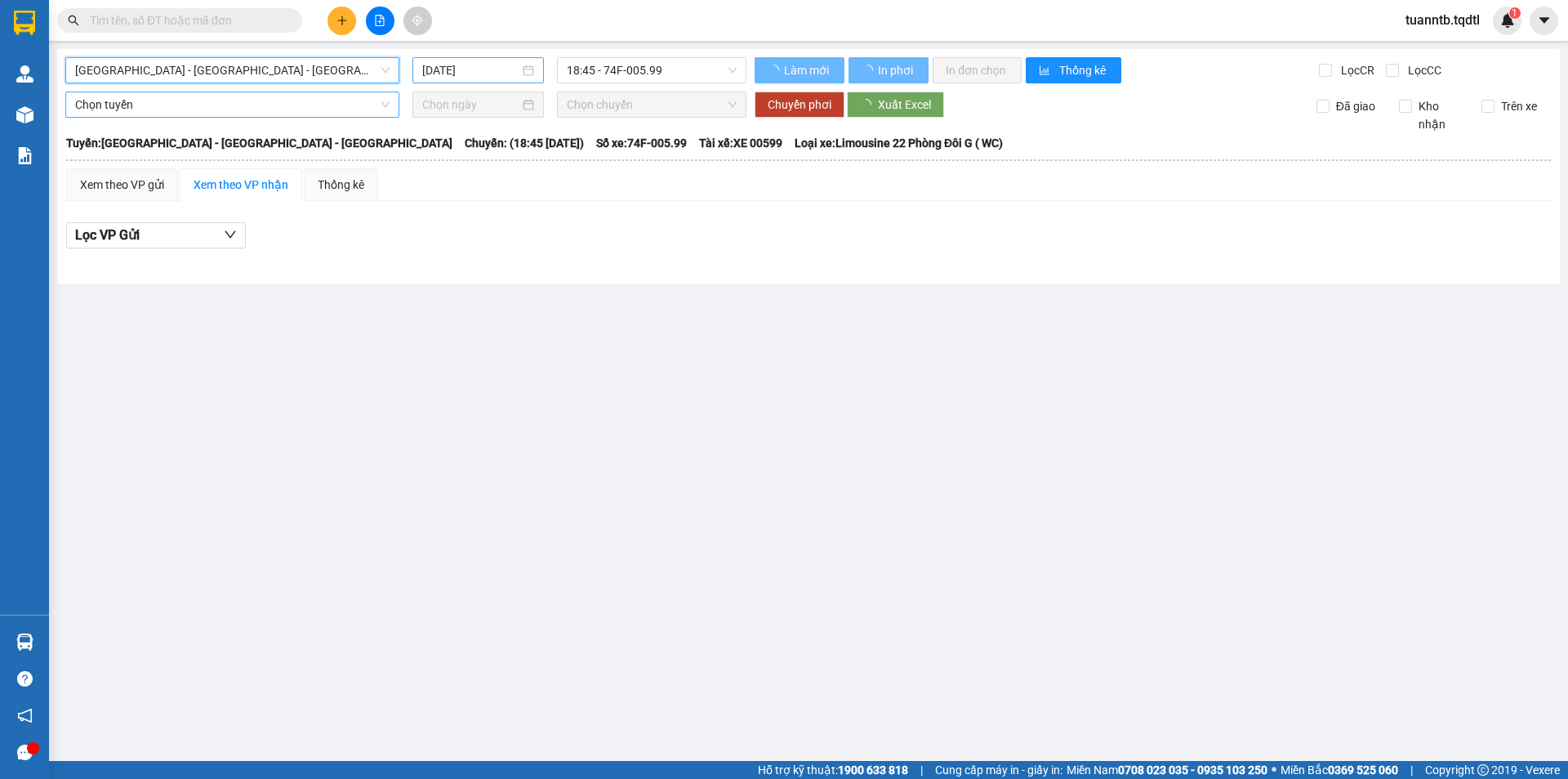
click at [450, 77] on input "15/08/2025" at bounding box center [471, 70] width 97 height 18
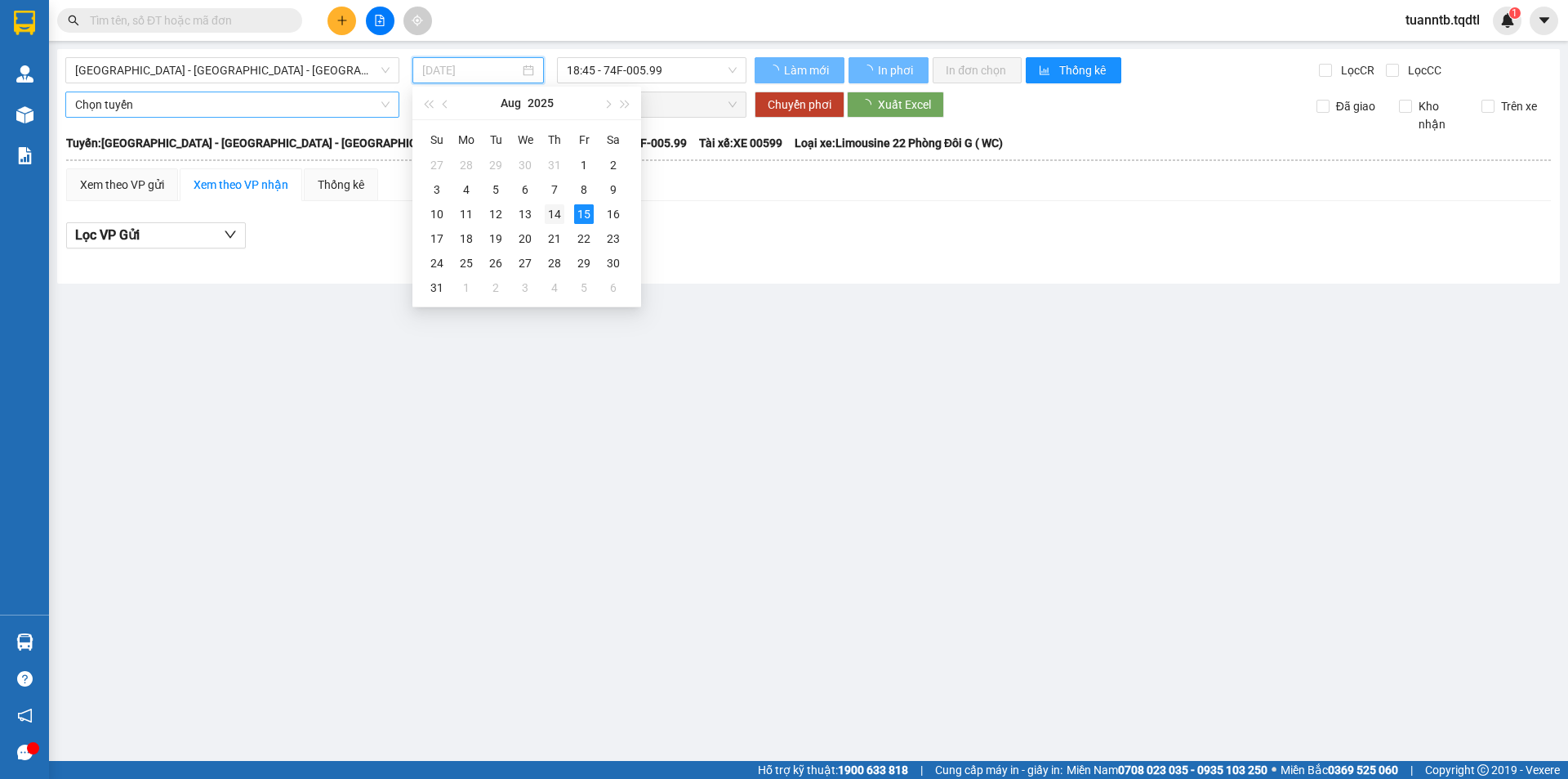
click at [556, 208] on div "14" at bounding box center [555, 214] width 19 height 19
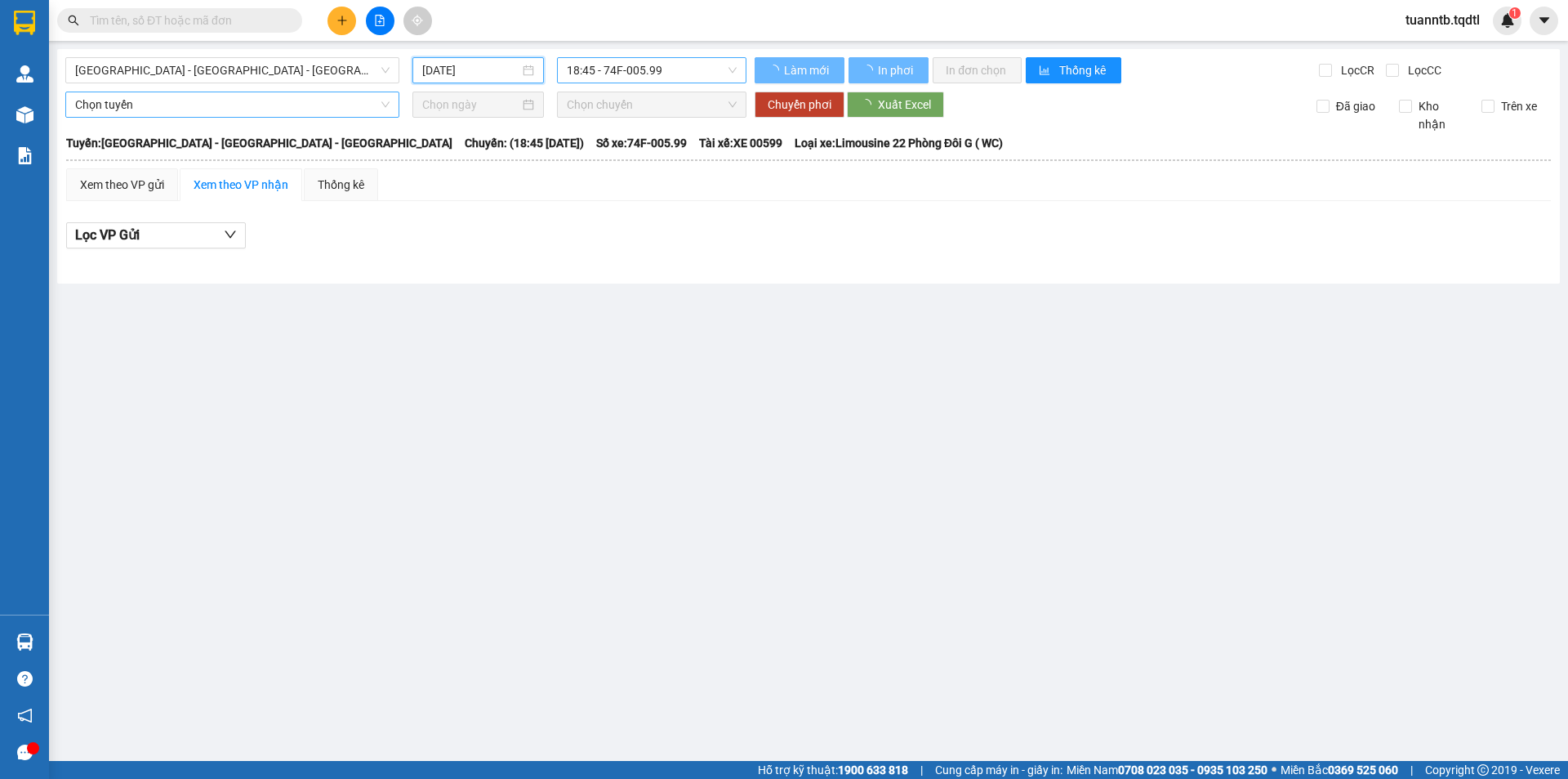
click at [684, 67] on span "18:45 - 74F-005.99" at bounding box center [651, 70] width 170 height 24
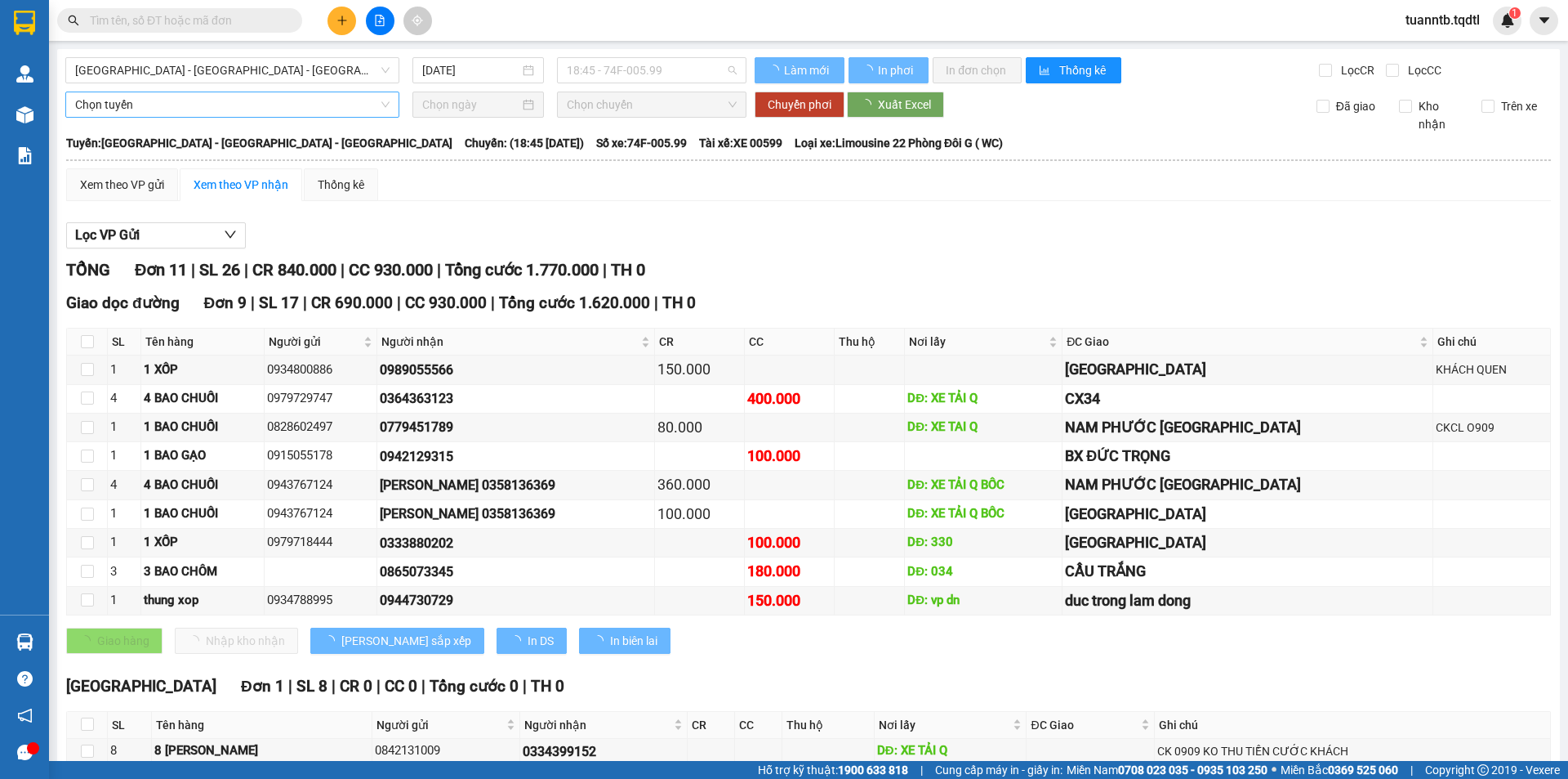
type input "14/08/2025"
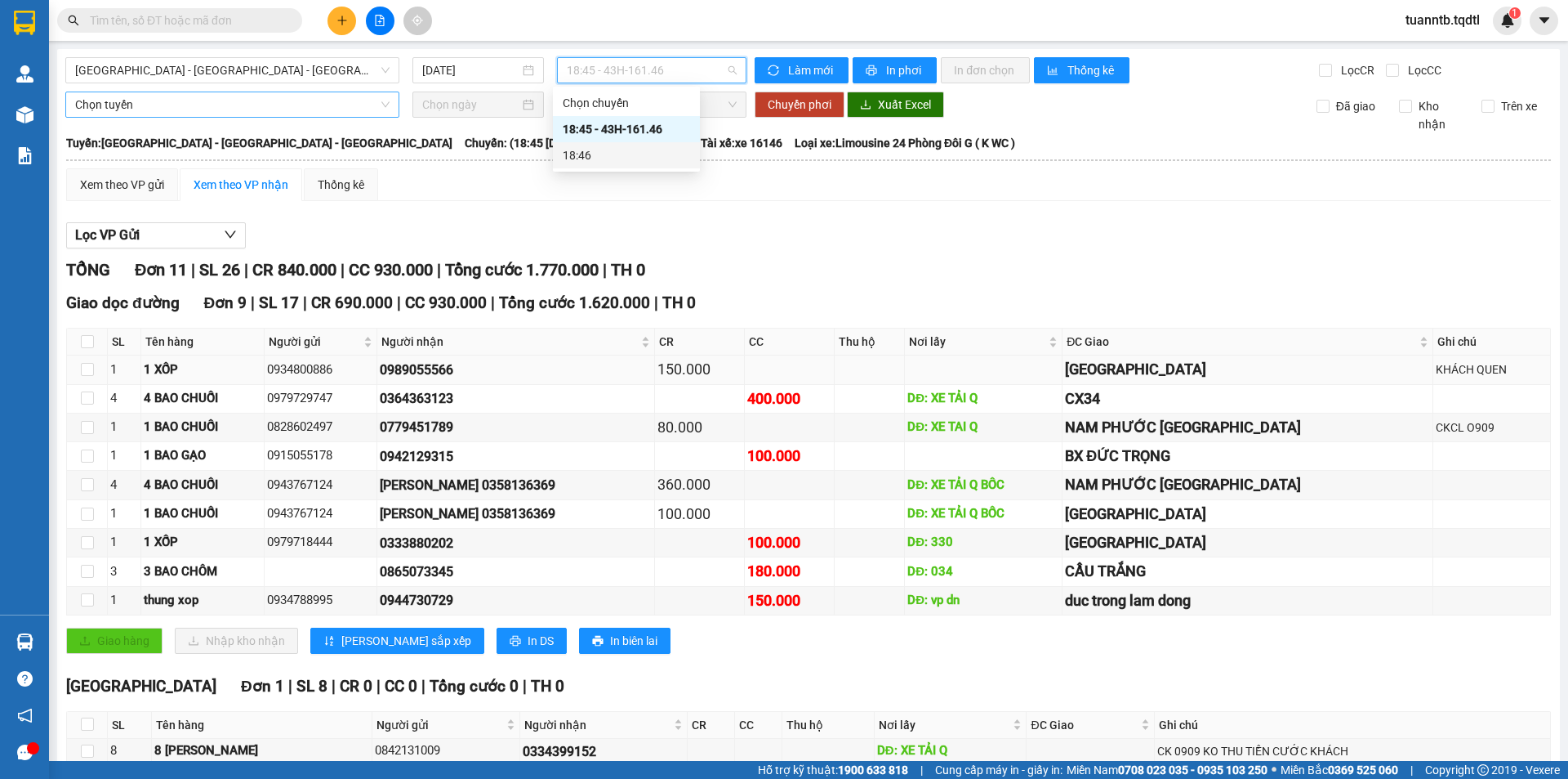
click at [956, 347] on span "Nơi lấy" at bounding box center [977, 342] width 136 height 18
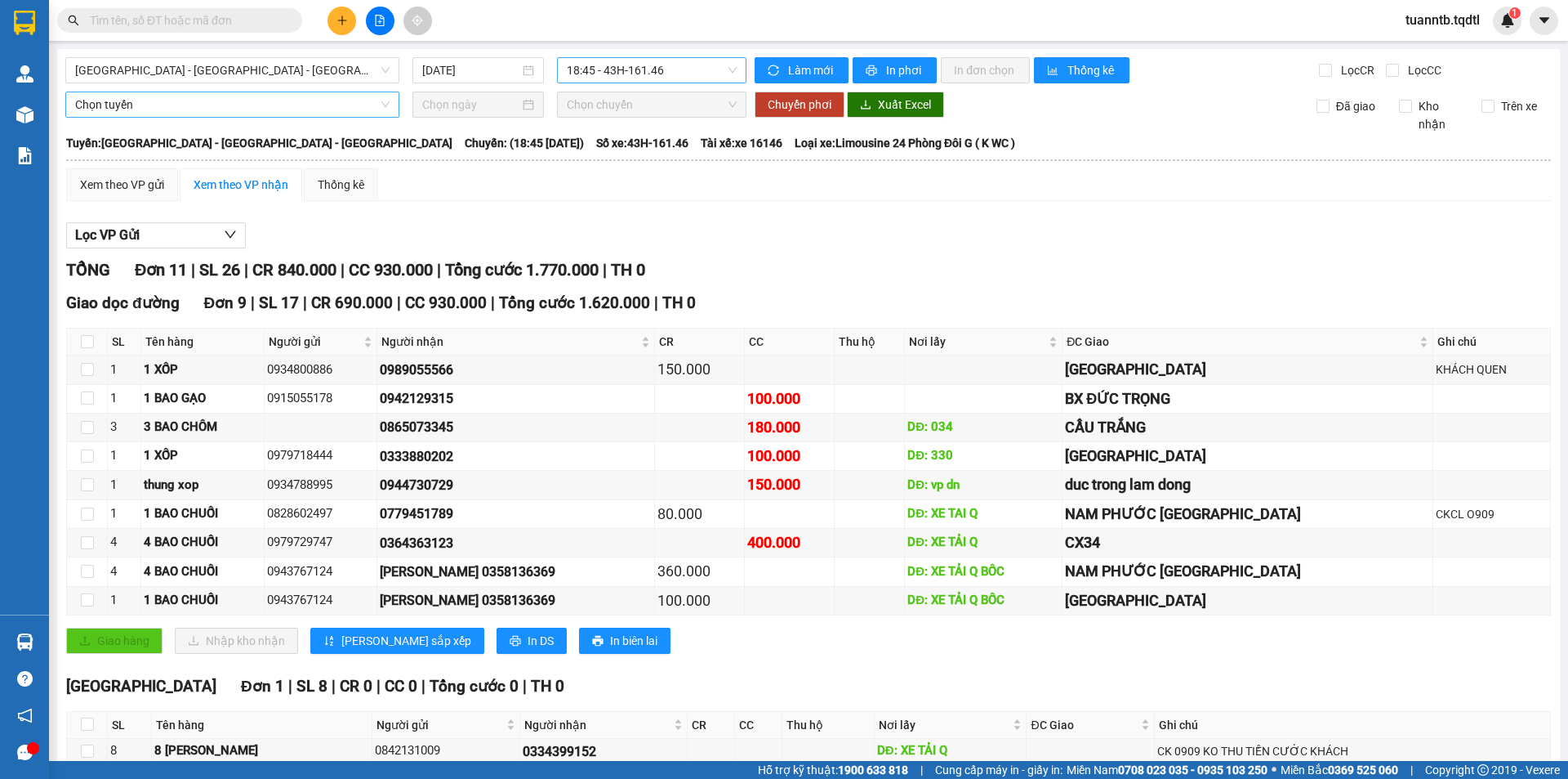
click at [592, 74] on span "18:45 - 43H-161.46" at bounding box center [651, 70] width 170 height 24
click at [320, 69] on span "Đà Nẵng - Nha Trang - Đà Lạt" at bounding box center [233, 70] width 315 height 24
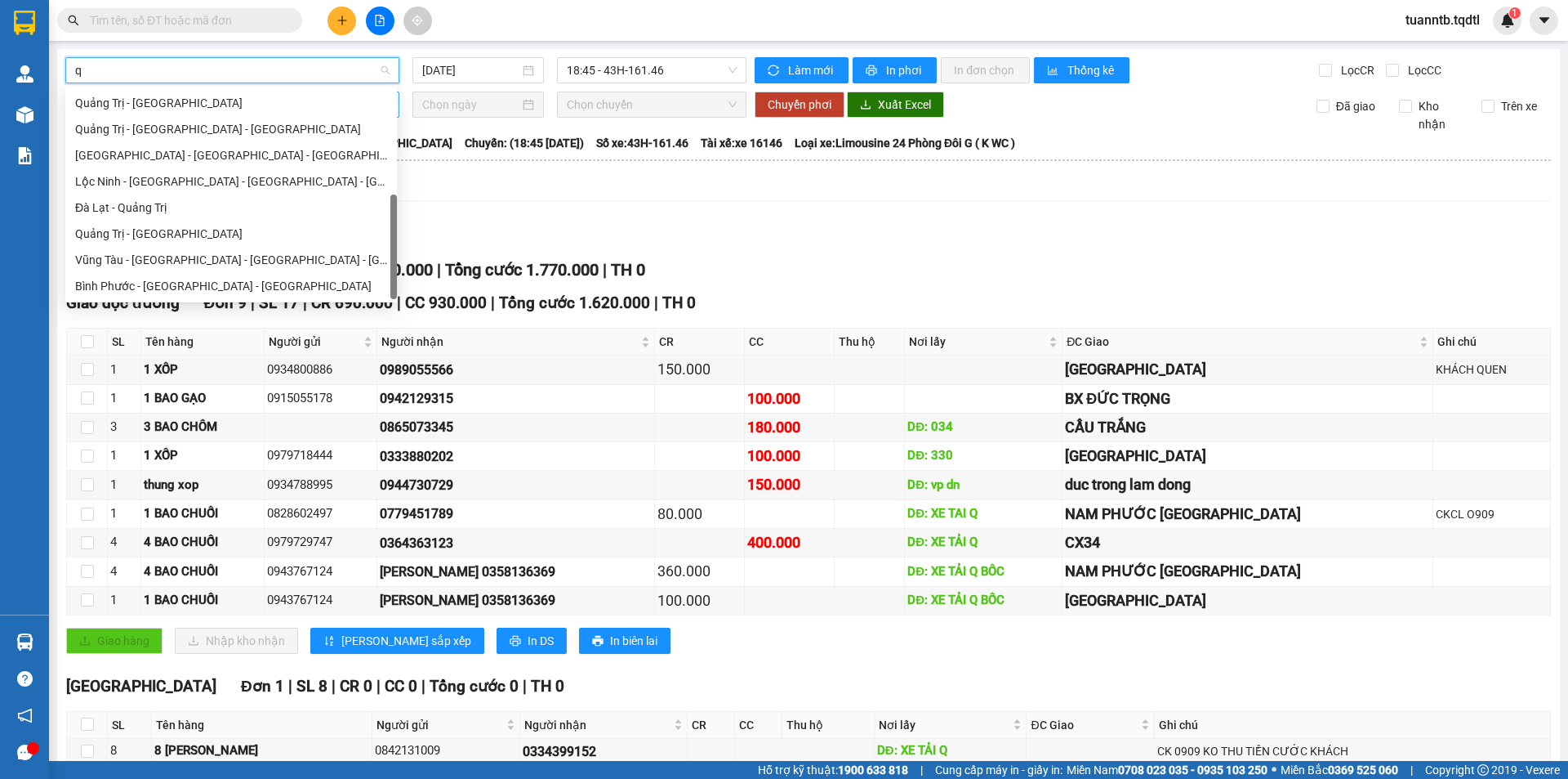
type input "qu"
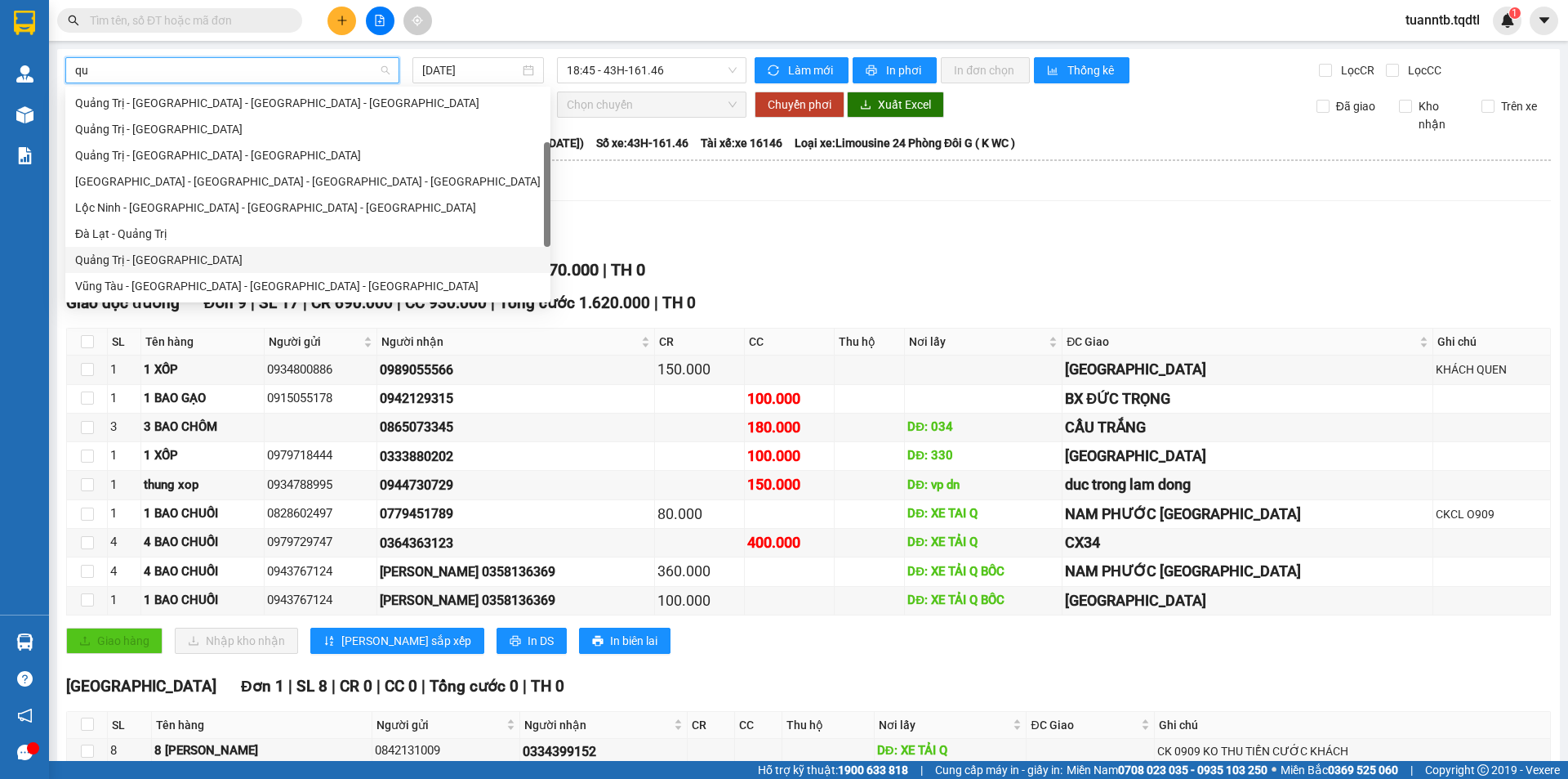
click at [171, 253] on div "Quảng Trị - Đà Lạt" at bounding box center [308, 260] width 466 height 18
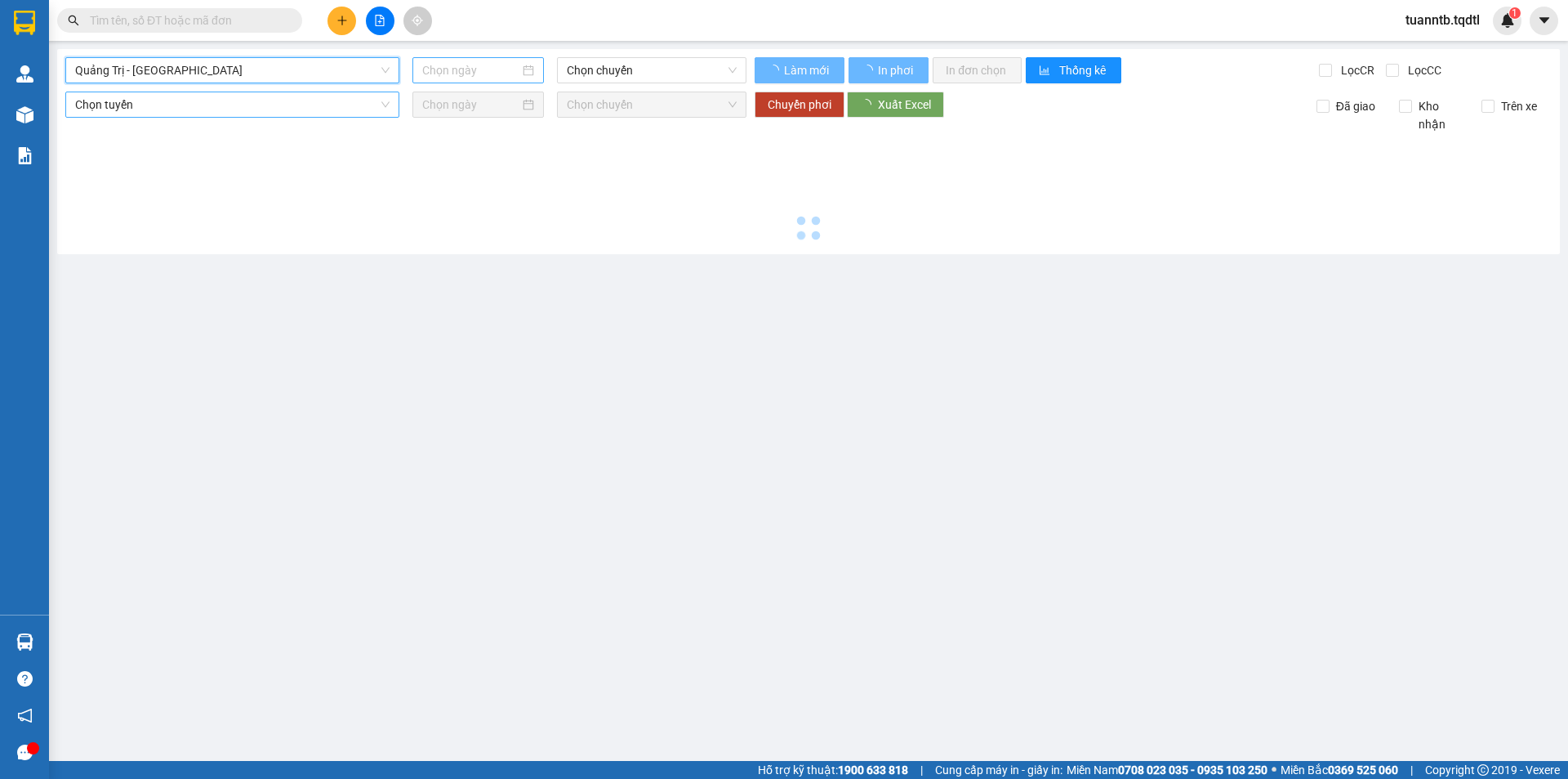
click at [481, 70] on input at bounding box center [471, 70] width 97 height 18
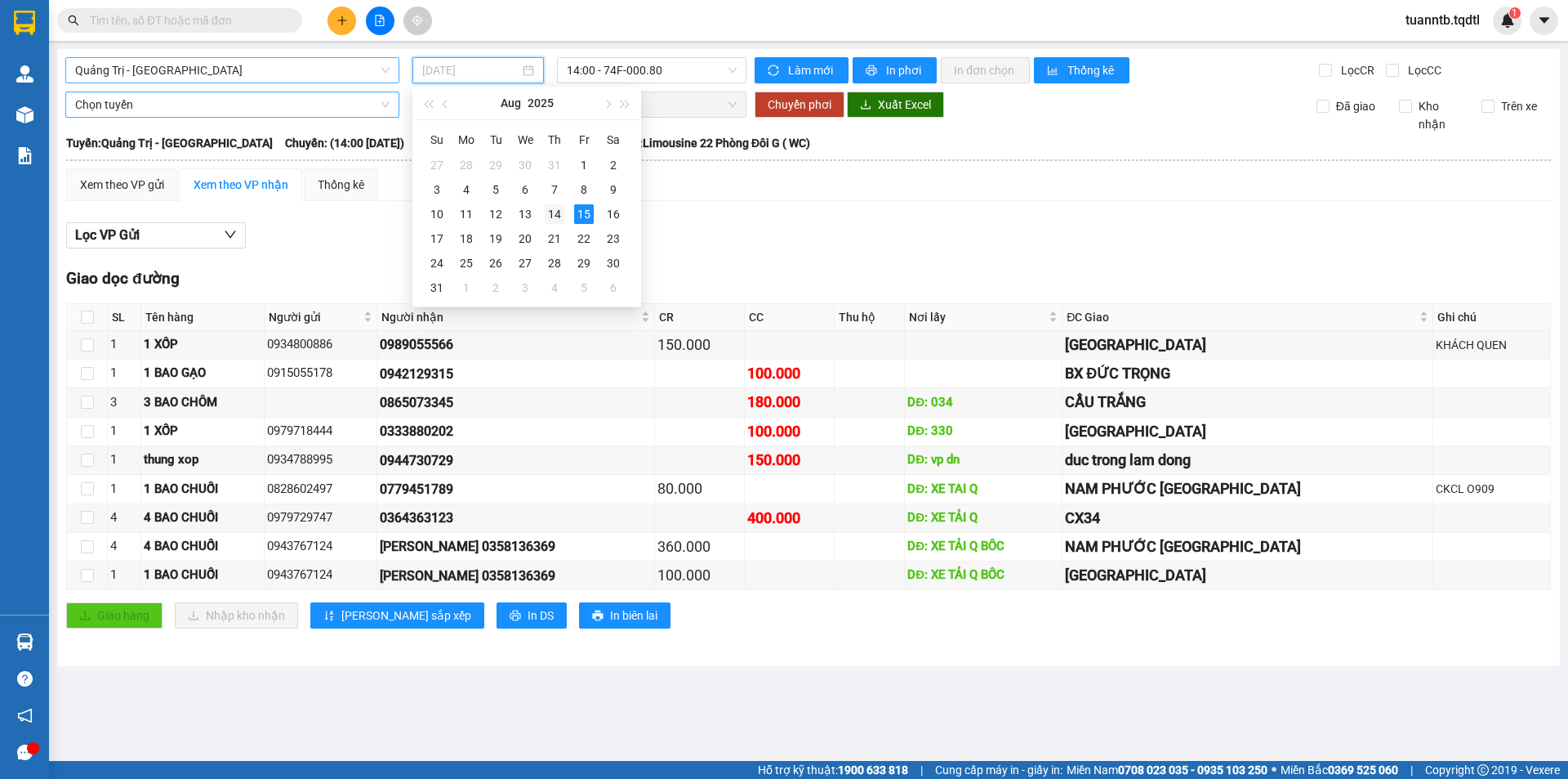
click at [558, 213] on div "14" at bounding box center [555, 214] width 19 height 19
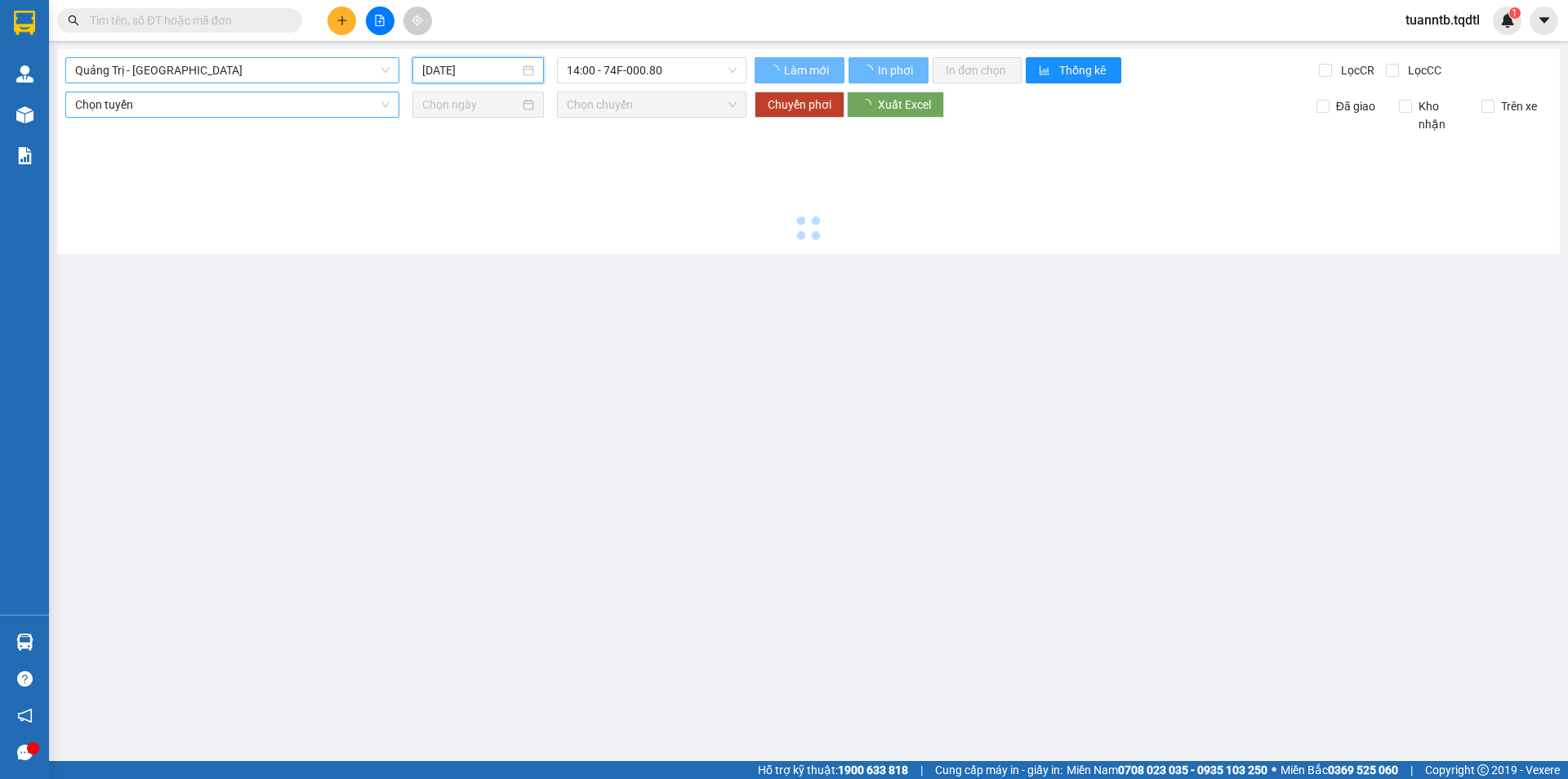
type input "14/08/2025"
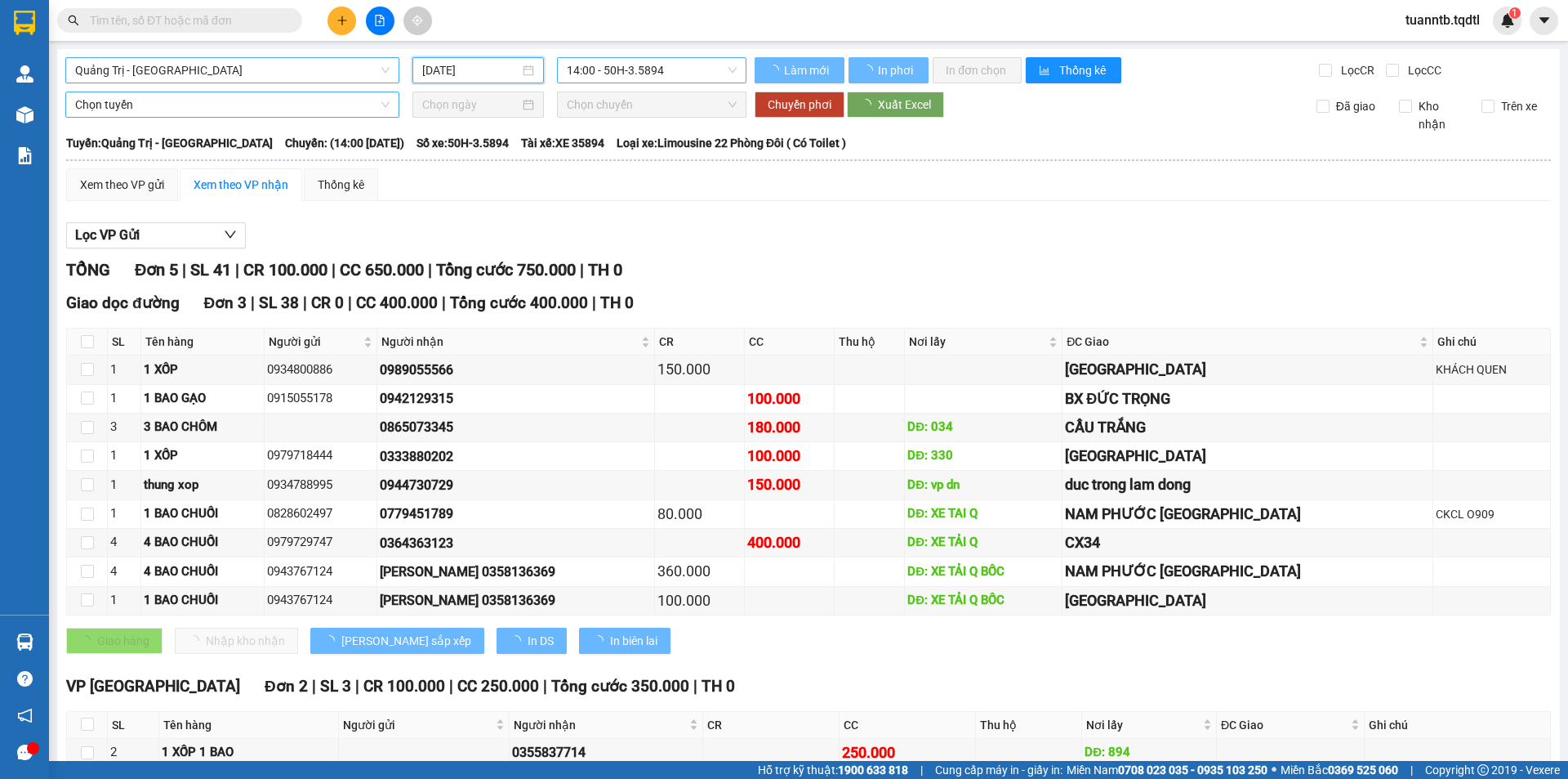
click at [667, 71] on span "14:00 - 50H-3.5894" at bounding box center [651, 70] width 170 height 24
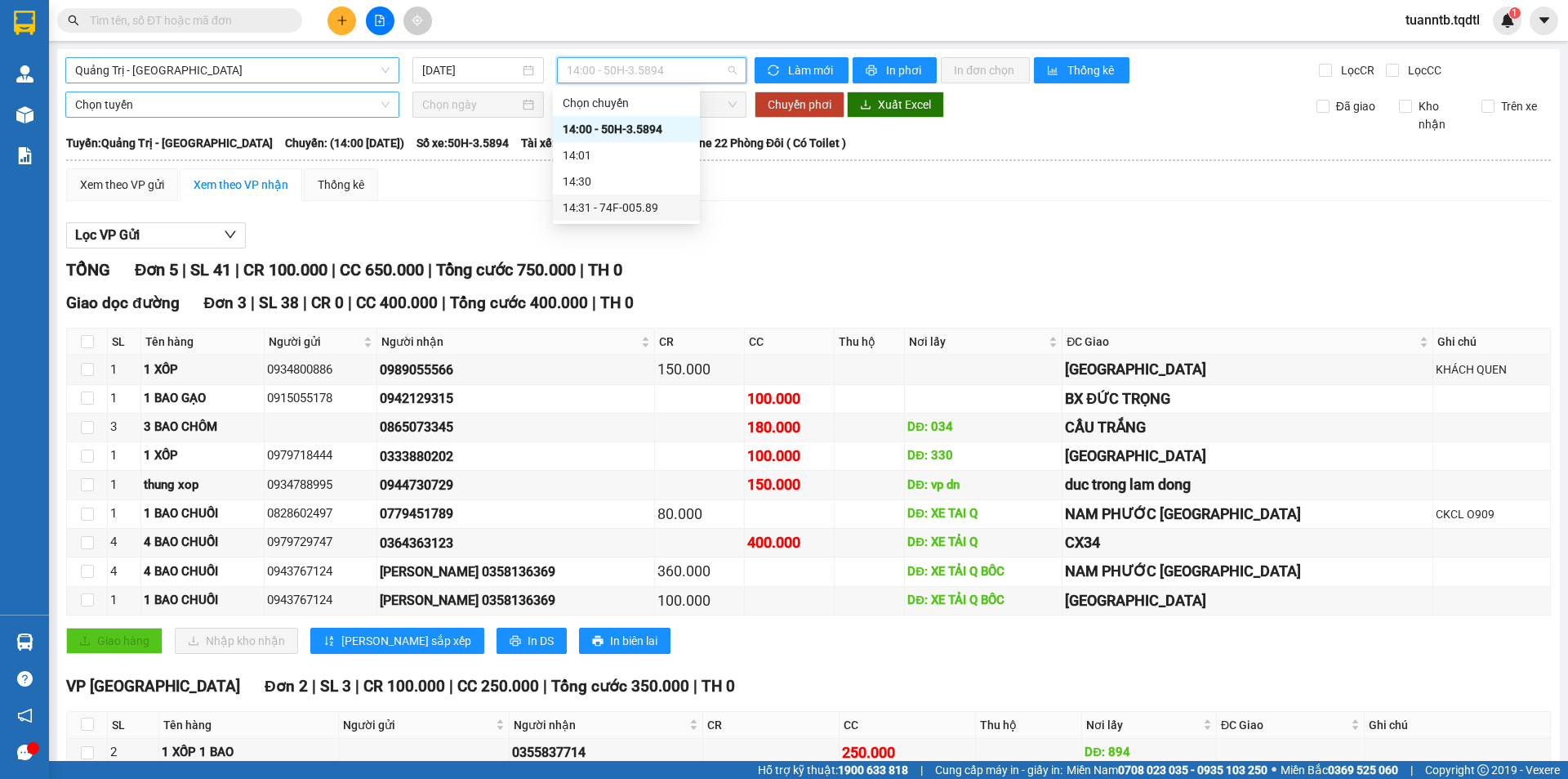
click at [674, 199] on div "14:31 - 74F-005.89" at bounding box center [626, 208] width 127 height 18
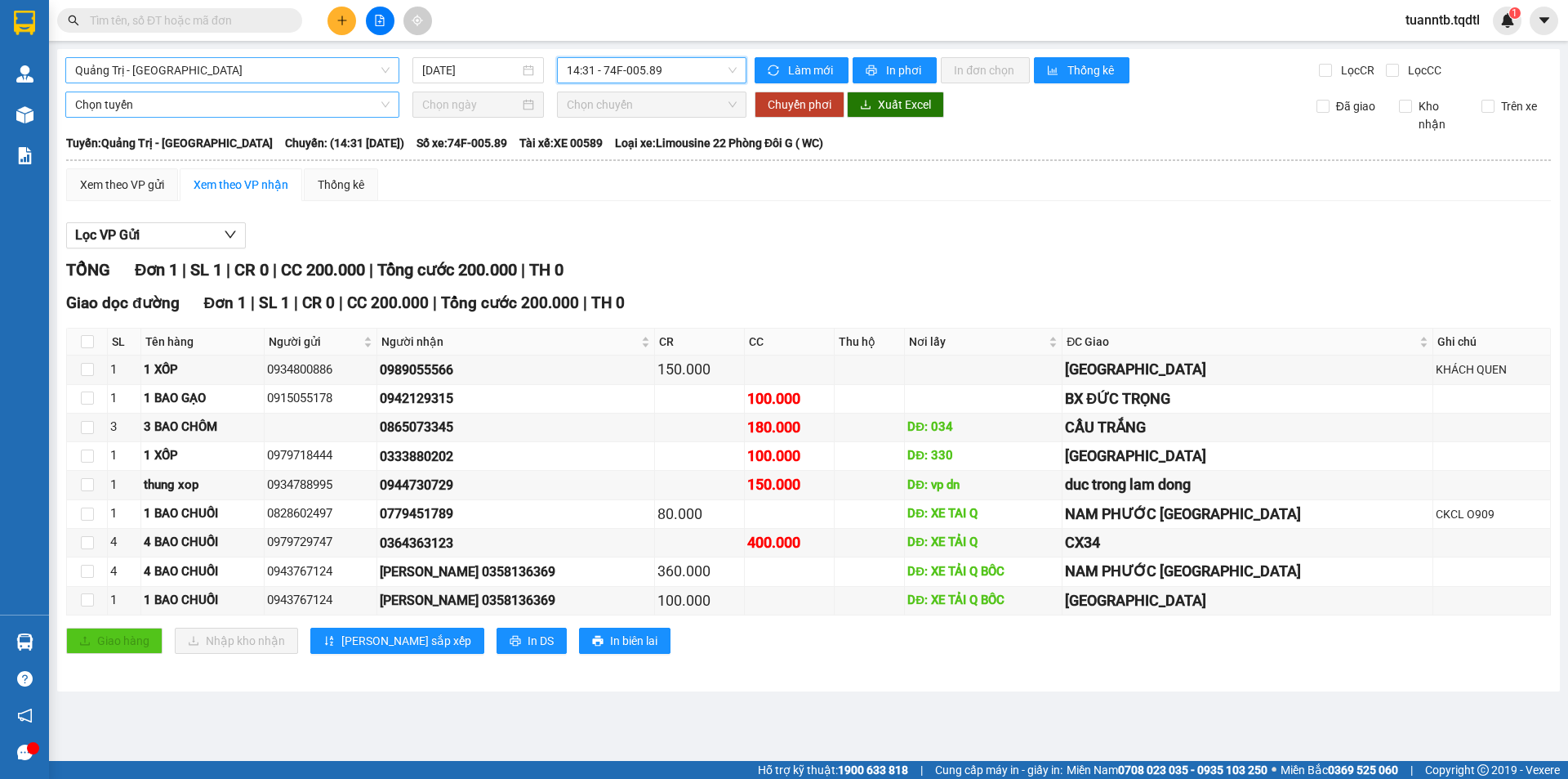
click at [615, 71] on span "14:31 - 74F-005.89" at bounding box center [651, 70] width 170 height 24
drag, startPoint x: 637, startPoint y: 126, endPoint x: 631, endPoint y: 105, distance: 21.8
click at [638, 115] on div "Chọn chuyến 14:00 - 50H-3.5894 14:01 14:30 14:31 - 74F-005.89" at bounding box center [630, 154] width 147 height 130
